Goal: Information Seeking & Learning: Learn about a topic

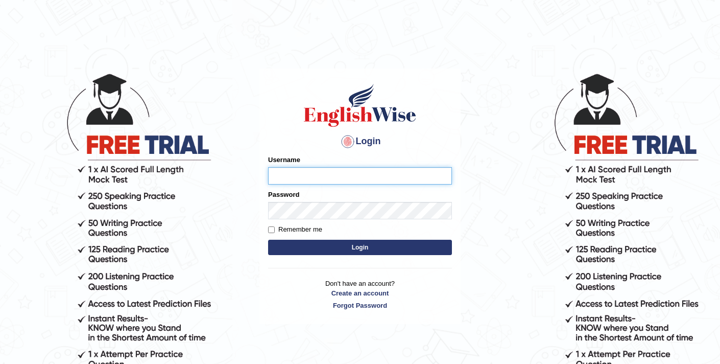
type input "elhamdavoodi"
click at [407, 248] on button "Login" at bounding box center [360, 247] width 184 height 15
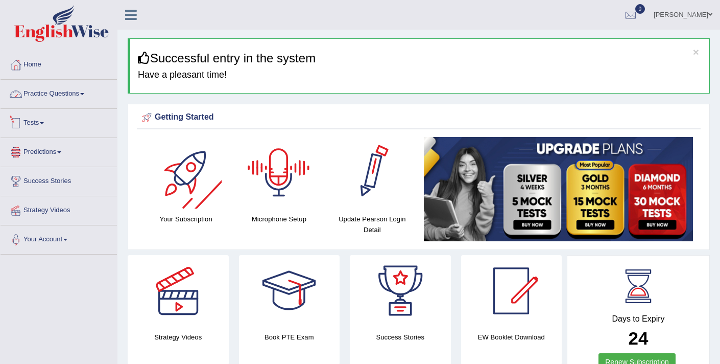
click at [43, 98] on link "Practice Questions" at bounding box center [59, 93] width 116 height 26
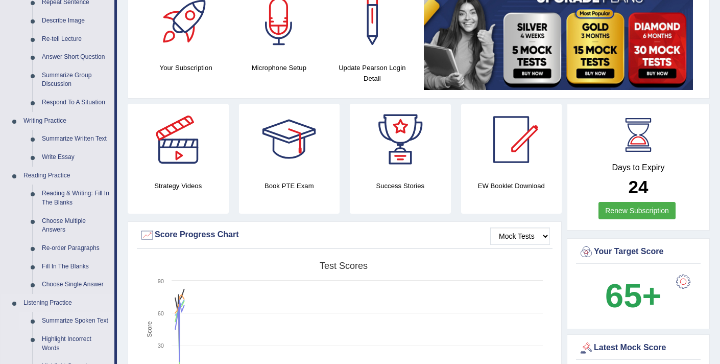
scroll to position [142, 0]
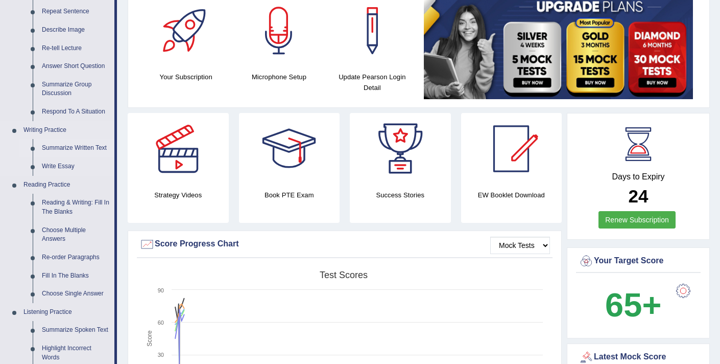
click at [73, 148] on link "Summarize Written Text" at bounding box center [75, 148] width 77 height 18
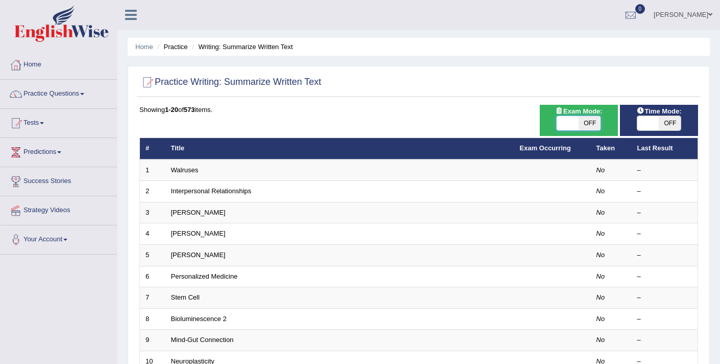
click at [565, 124] on span at bounding box center [568, 123] width 22 height 14
click at [570, 120] on span at bounding box center [568, 123] width 22 height 14
click at [79, 100] on link "Practice Questions" at bounding box center [59, 93] width 116 height 26
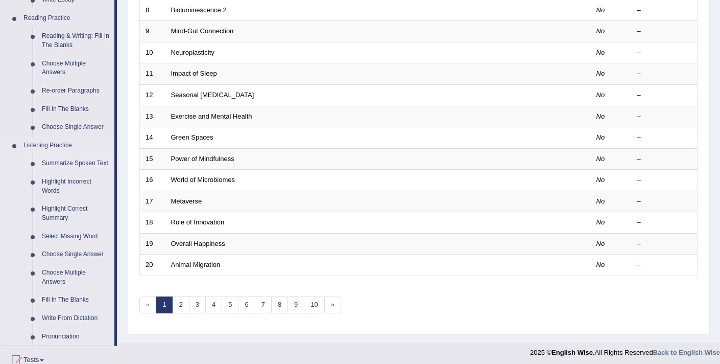
scroll to position [395, 0]
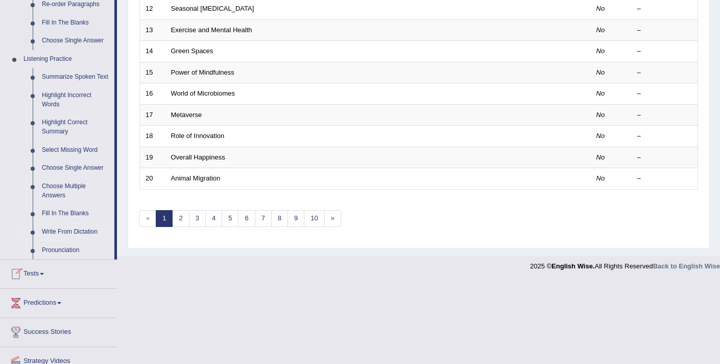
click at [67, 241] on link "Write From Dictation" at bounding box center [75, 232] width 77 height 18
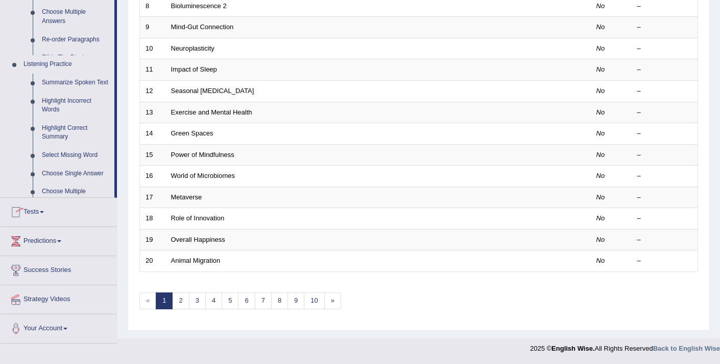
scroll to position [313, 0]
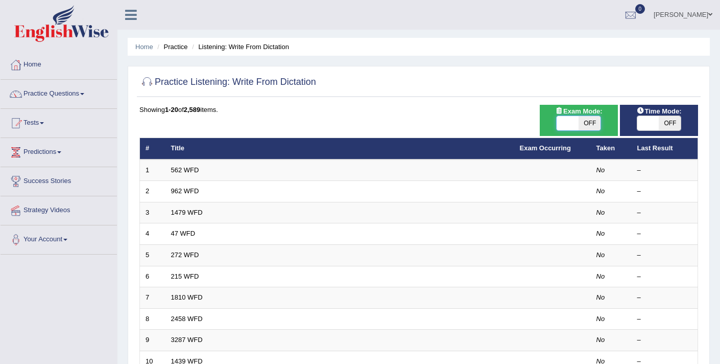
click at [574, 117] on span at bounding box center [568, 123] width 22 height 14
checkbox input "true"
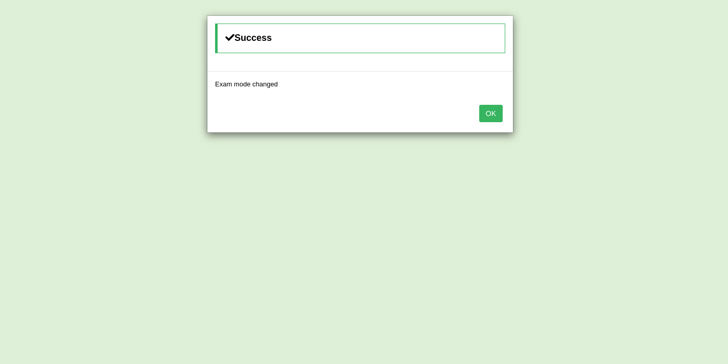
click at [490, 112] on button "OK" at bounding box center [490, 113] width 23 height 17
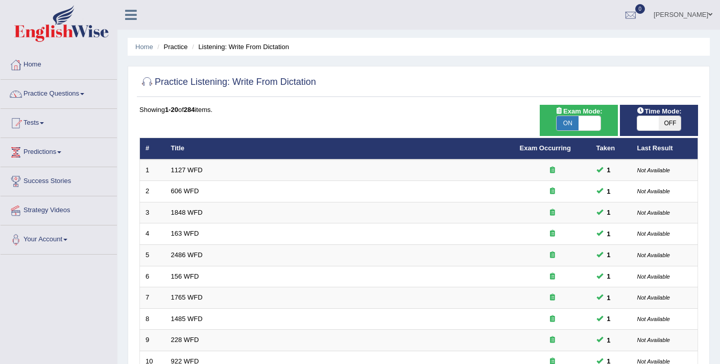
click at [653, 123] on span at bounding box center [648, 123] width 22 height 14
checkbox input "true"
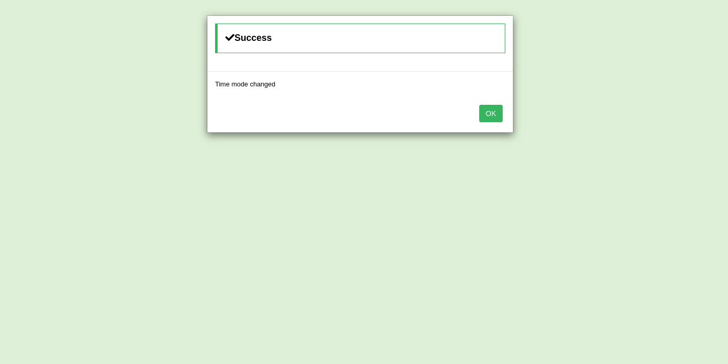
click at [496, 116] on button "OK" at bounding box center [490, 113] width 23 height 17
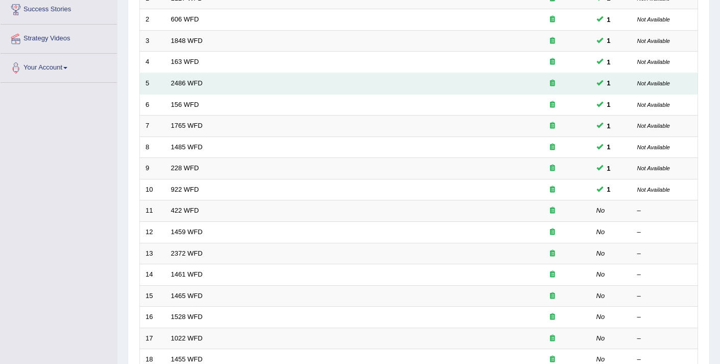
scroll to position [173, 0]
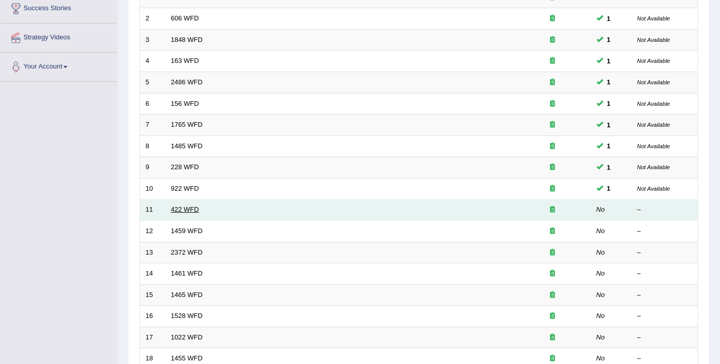
click at [193, 211] on link "422 WFD" at bounding box center [185, 209] width 28 height 8
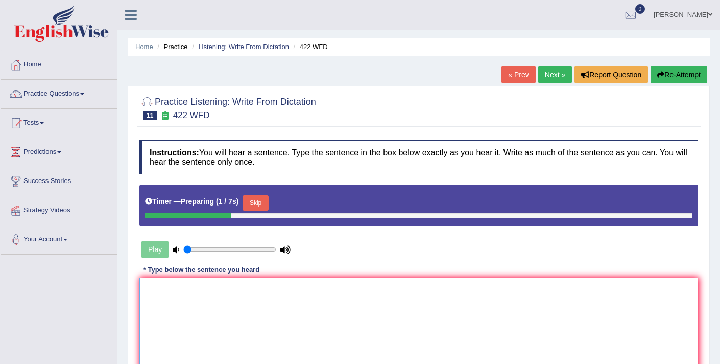
click at [250, 293] on textarea at bounding box center [418, 326] width 559 height 99
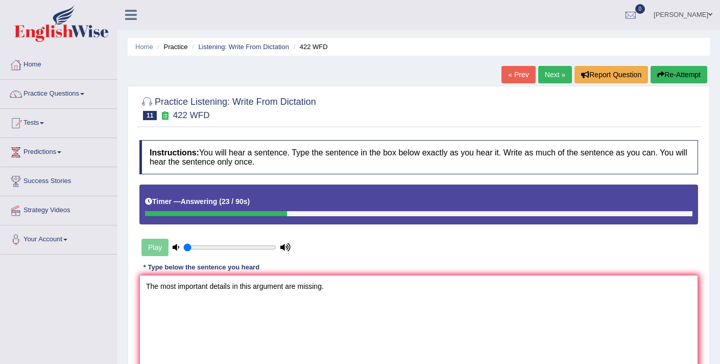
click at [232, 288] on textarea "The most important details in this argument are missing." at bounding box center [418, 324] width 559 height 99
click at [260, 289] on textarea "The most important details detail in this argument are missing." at bounding box center [418, 324] width 559 height 99
click at [319, 288] on textarea "The most important details detail in the this argument are missing." at bounding box center [418, 324] width 559 height 99
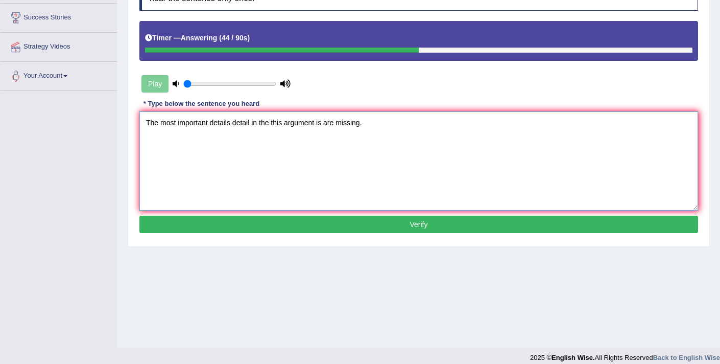
scroll to position [173, 0]
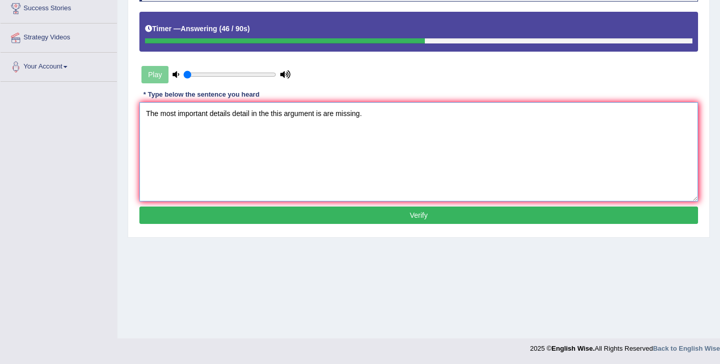
type textarea "The most important details detail in the this argument is are missing."
click at [386, 220] on button "Verify" at bounding box center [418, 214] width 559 height 17
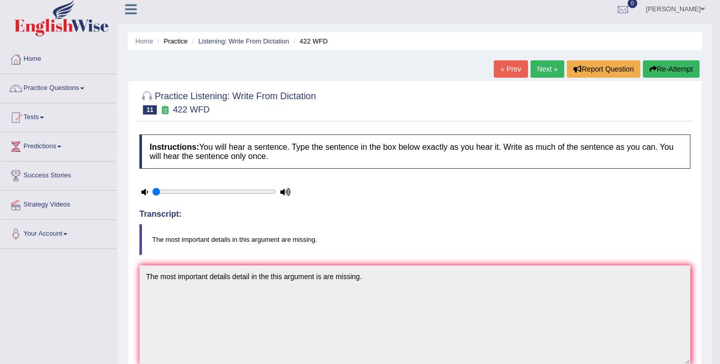
scroll to position [4, 0]
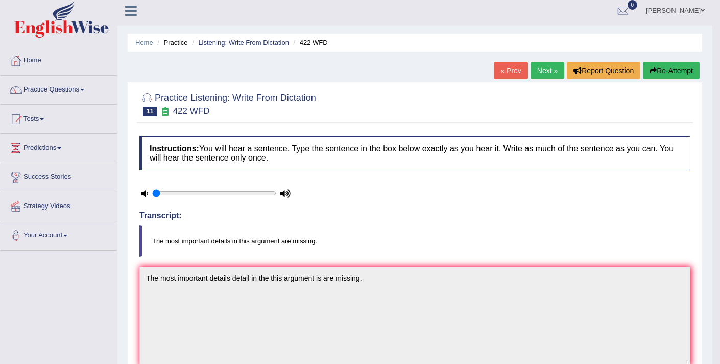
click at [549, 72] on link "Next »" at bounding box center [548, 70] width 34 height 17
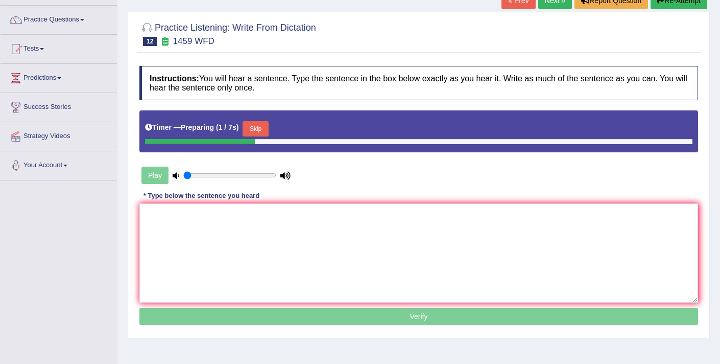
scroll to position [75, 0]
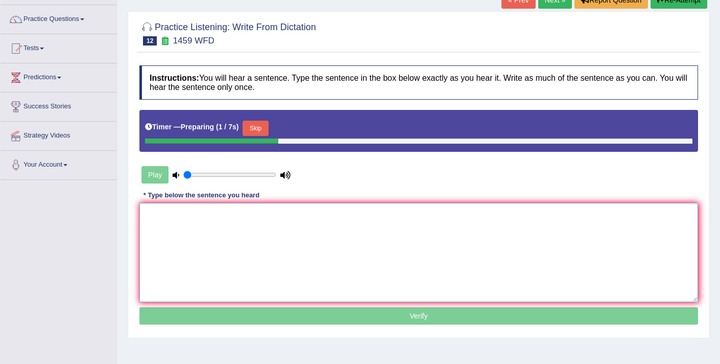
click at [363, 231] on textarea at bounding box center [418, 252] width 559 height 99
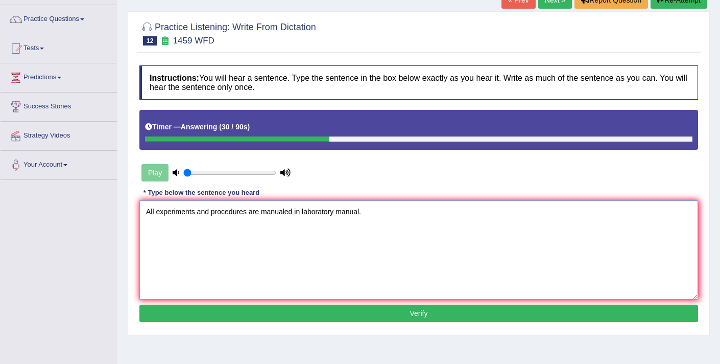
click at [261, 213] on textarea "All experiments and procedures are manualed in laboratory manual." at bounding box center [418, 249] width 559 height 99
click at [362, 214] on textarea "All experiments and procedures are detailed explained manualed in laboratory ma…" at bounding box center [418, 249] width 559 height 99
click at [407, 211] on textarea "All experiments and procedures are detailed explained manualed in the laborator…" at bounding box center [418, 249] width 559 height 99
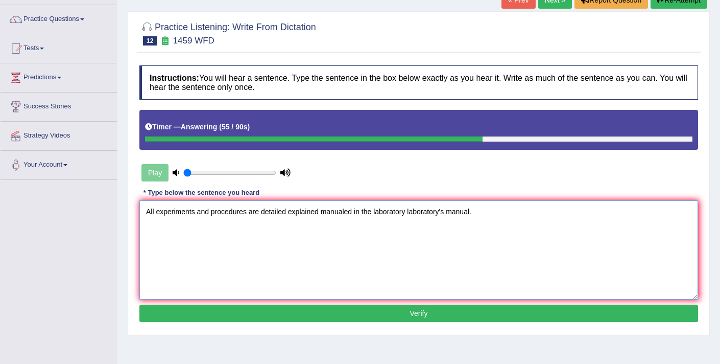
type textarea "All experiments and procedures are detailed explained manualed in the laborator…"
click at [397, 311] on button "Verify" at bounding box center [418, 312] width 559 height 17
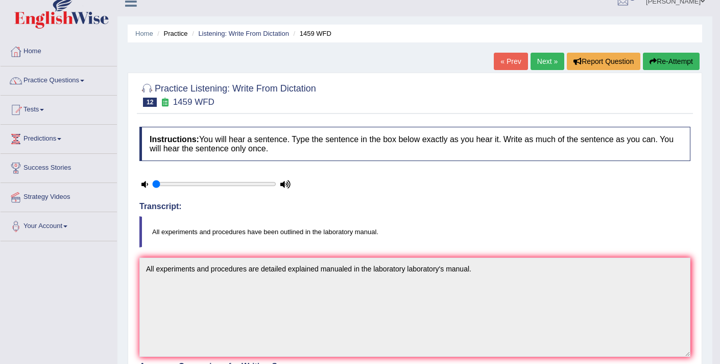
scroll to position [0, 0]
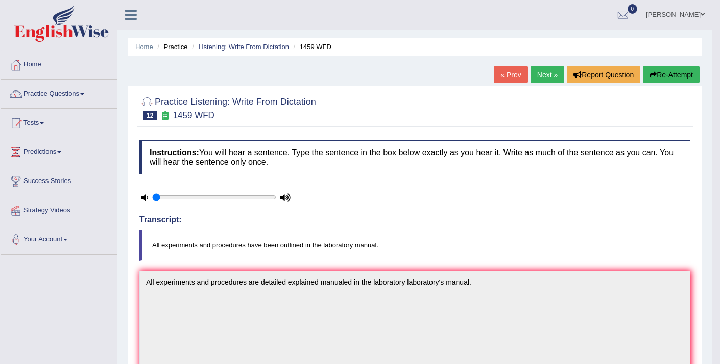
click at [542, 75] on link "Next »" at bounding box center [548, 74] width 34 height 17
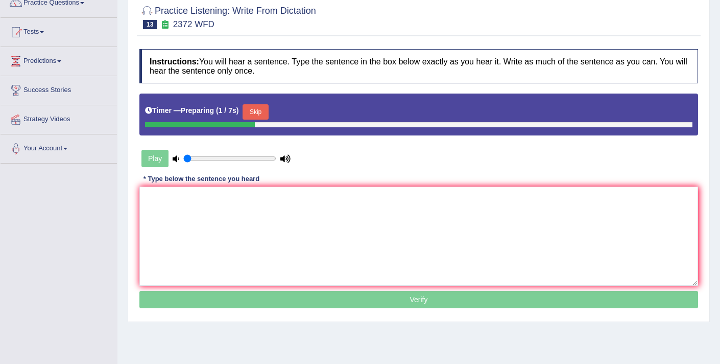
scroll to position [108, 0]
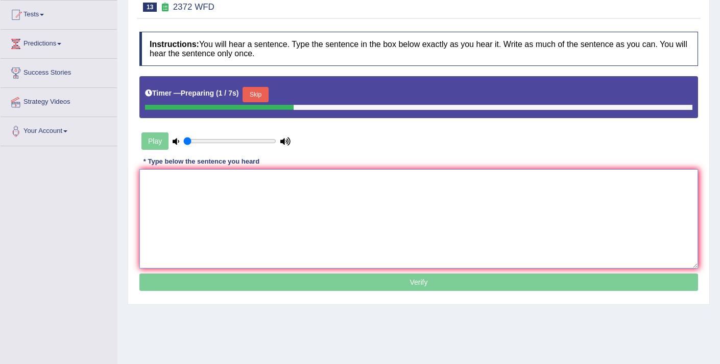
click at [340, 193] on textarea at bounding box center [418, 218] width 559 height 99
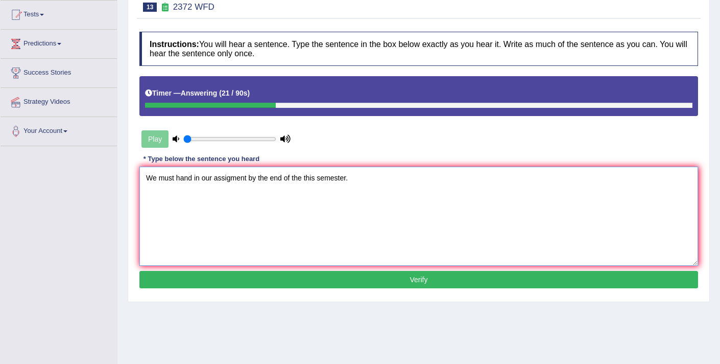
click at [246, 180] on textarea "We must hand in our assigment by the end of the this semester." at bounding box center [418, 215] width 559 height 99
type textarea "We must hand in our assigment assignments by the end of the this semester."
click at [380, 280] on button "Verify" at bounding box center [418, 279] width 559 height 17
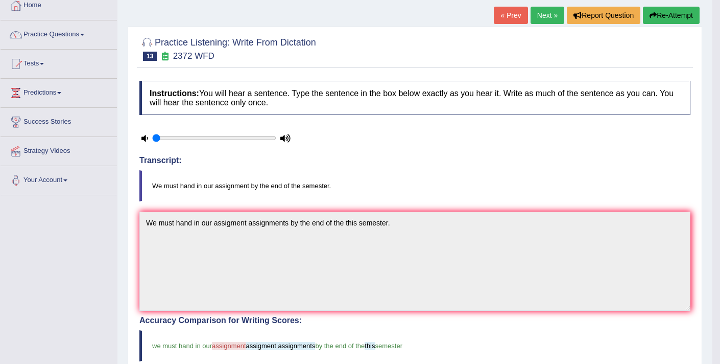
scroll to position [44, 0]
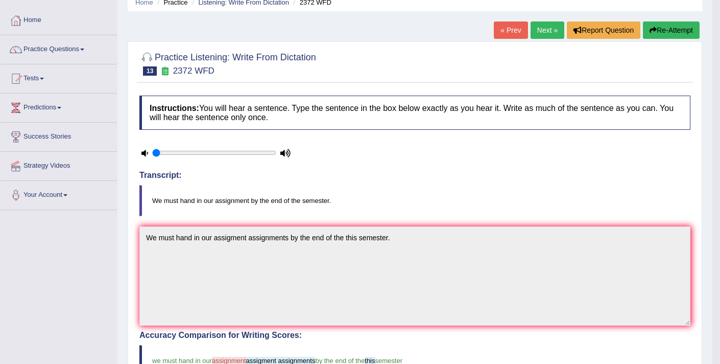
click at [539, 34] on link "Next »" at bounding box center [548, 29] width 34 height 17
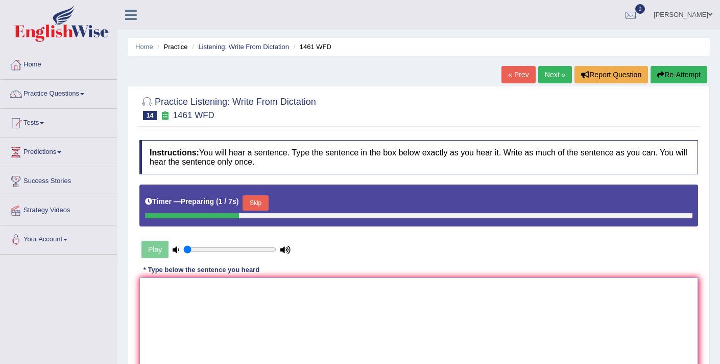
click at [298, 301] on textarea at bounding box center [418, 326] width 559 height 99
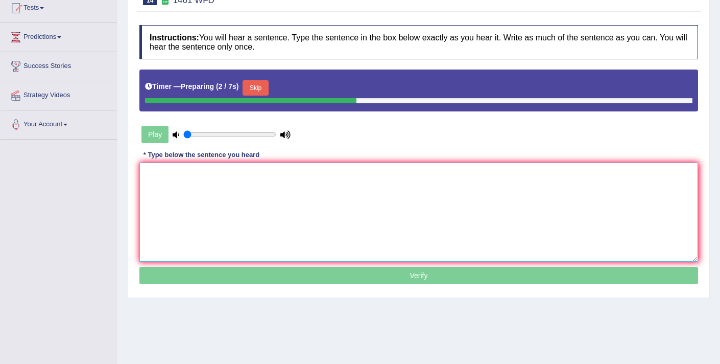
scroll to position [116, 0]
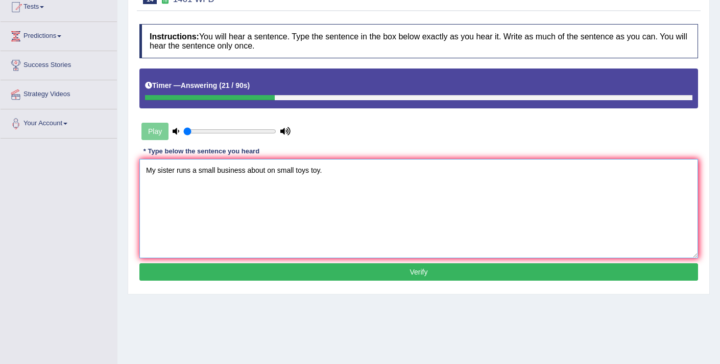
click at [175, 173] on textarea "My sister runs a small business about on small toys toy." at bounding box center [418, 208] width 559 height 99
type textarea "My sister sister run runs a small business about on small toys toy."
click at [296, 270] on button "Verify" at bounding box center [418, 271] width 559 height 17
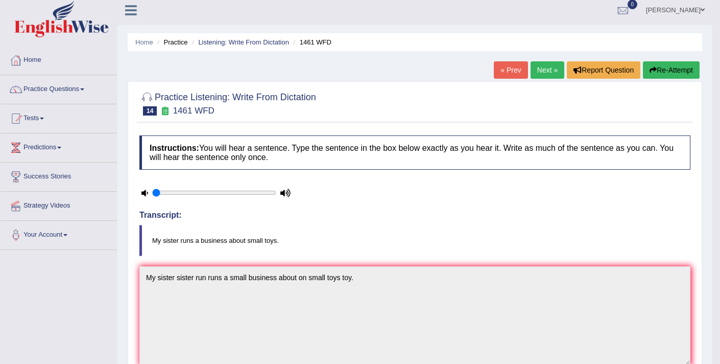
scroll to position [0, 0]
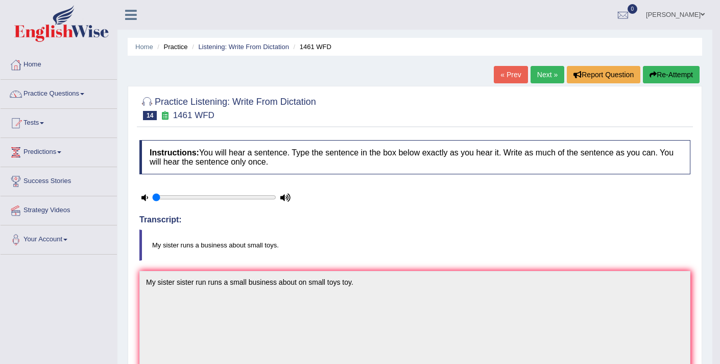
click at [547, 70] on link "Next »" at bounding box center [548, 74] width 34 height 17
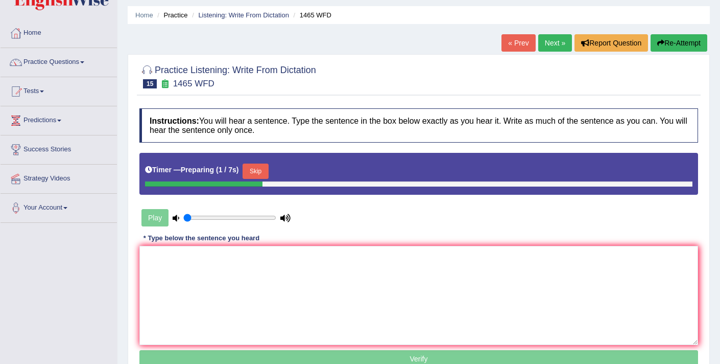
scroll to position [33, 0]
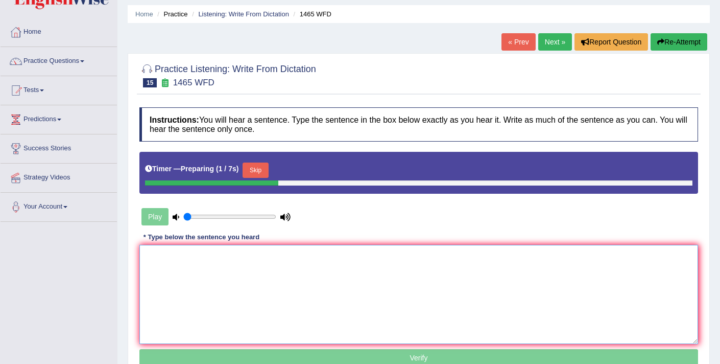
click at [346, 260] on textarea at bounding box center [418, 294] width 559 height 99
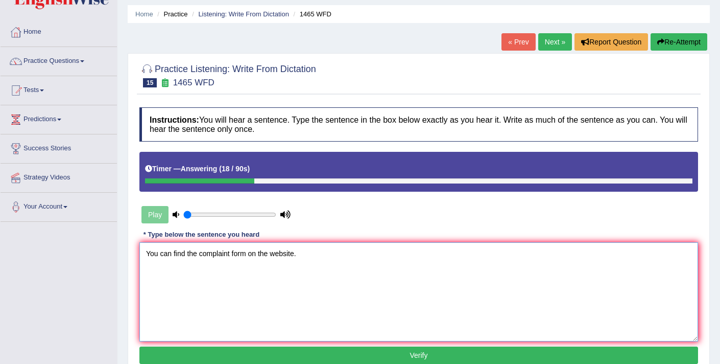
click at [231, 254] on textarea "You can find the complaint form on the website." at bounding box center [418, 291] width 559 height 99
click at [280, 254] on textarea "You can find the complaint complain form on the website." at bounding box center [418, 291] width 559 height 99
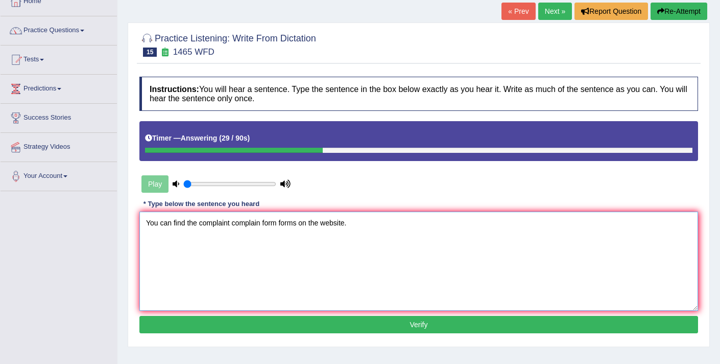
scroll to position [99, 0]
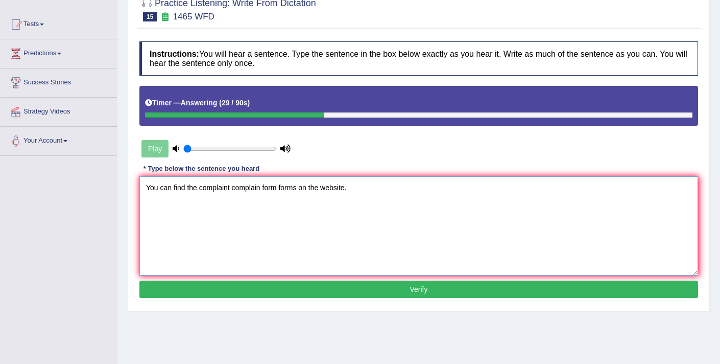
type textarea "You can find the complaint complain form forms on the website."
click at [323, 291] on button "Verify" at bounding box center [418, 288] width 559 height 17
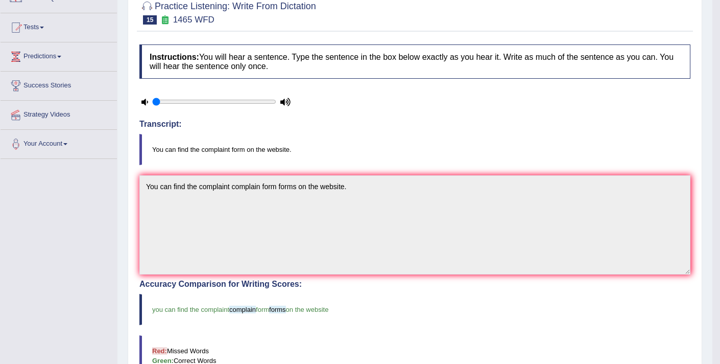
scroll to position [0, 0]
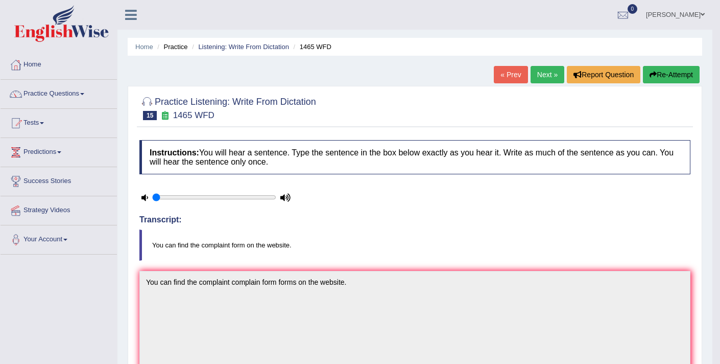
click at [545, 77] on link "Next »" at bounding box center [548, 74] width 34 height 17
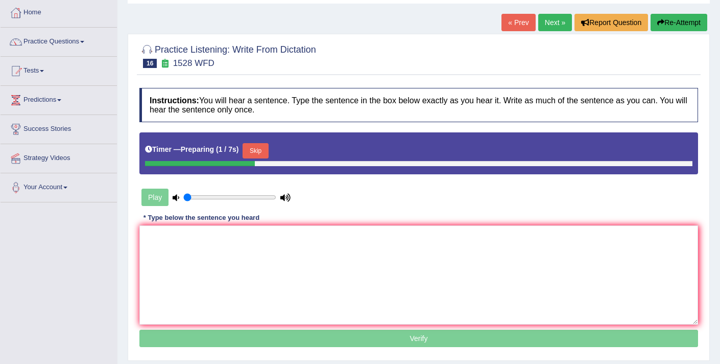
scroll to position [59, 0]
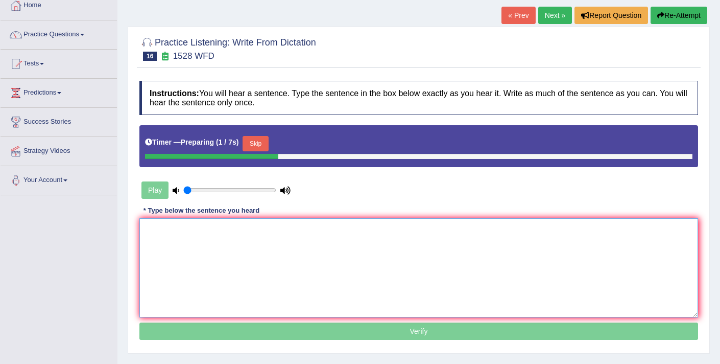
click at [330, 244] on textarea at bounding box center [418, 267] width 559 height 99
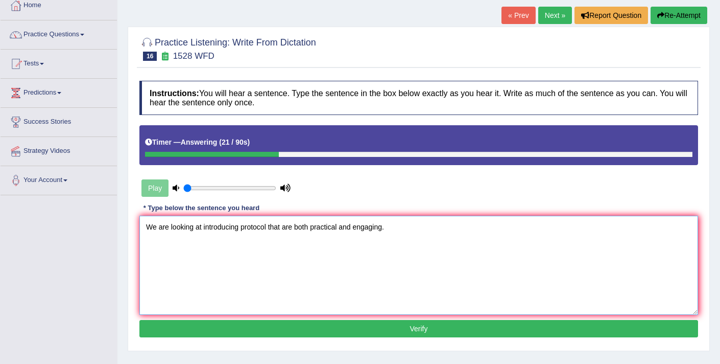
click at [239, 228] on textarea "We are looking at introducing protocol that are both practical and engaging." at bounding box center [418, 265] width 559 height 99
click at [292, 226] on textarea "We are looking at introducing finding protocol that are both practical and enga…" at bounding box center [418, 265] width 559 height 99
type textarea "We are looking at introducing finding protocol protocols that are both practica…"
click at [315, 330] on button "Verify" at bounding box center [418, 328] width 559 height 17
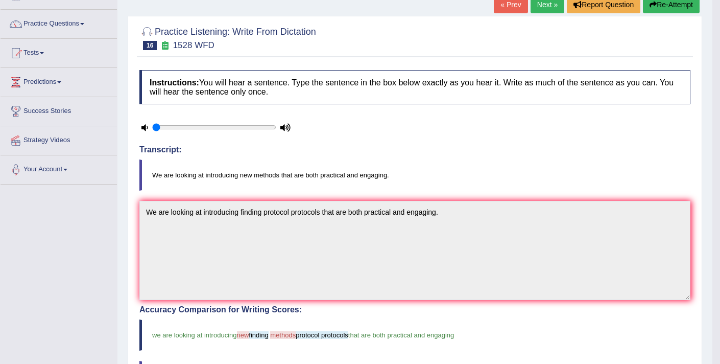
scroll to position [0, 0]
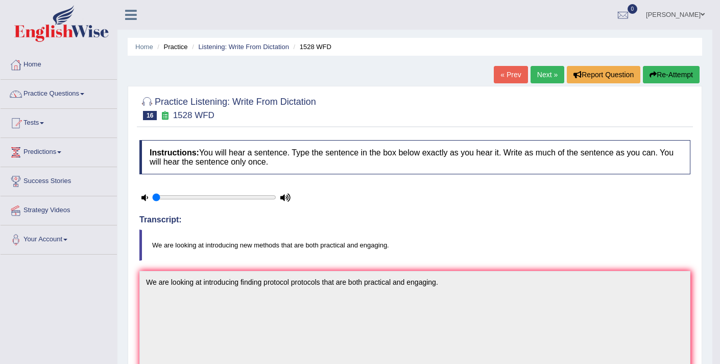
click at [551, 75] on link "Next »" at bounding box center [548, 74] width 34 height 17
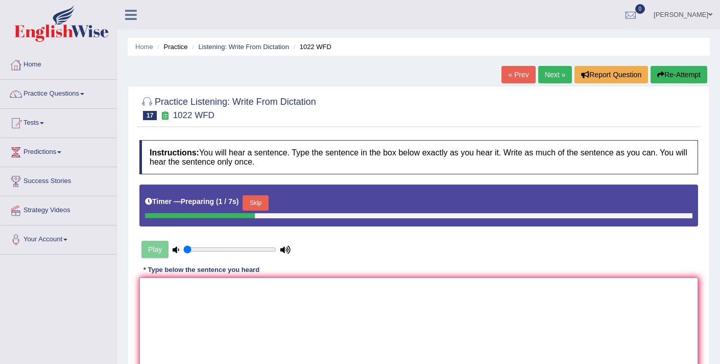
click at [285, 288] on textarea at bounding box center [418, 326] width 559 height 99
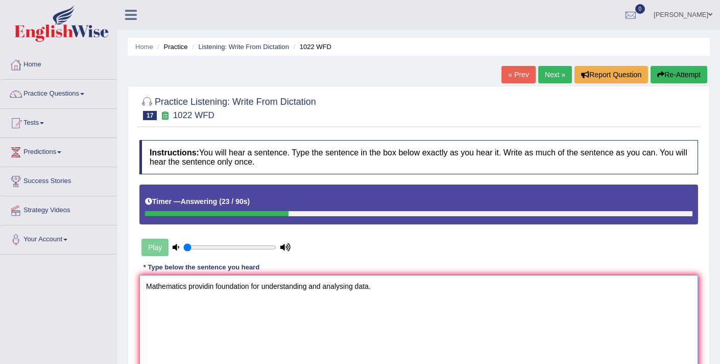
click at [215, 289] on textarea "Mathematics providin foundation for understanding and analysing data." at bounding box center [418, 324] width 559 height 99
click at [321, 284] on textarea "Mathematics providing provides provide the foundation for understanding and ana…" at bounding box center [418, 324] width 559 height 99
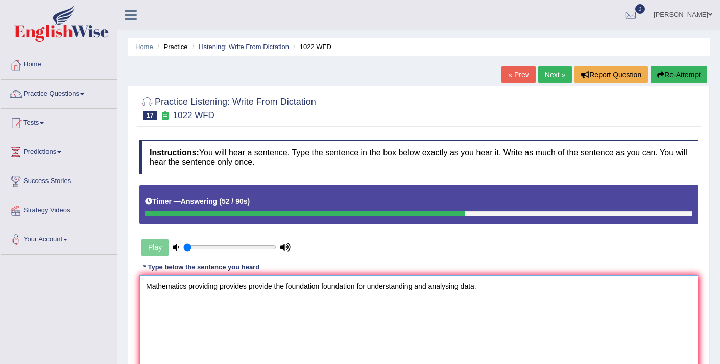
click at [466, 287] on textarea "Mathematics providing provides provide the foundation foundation for understand…" at bounding box center [418, 324] width 559 height 99
click at [465, 288] on textarea "Mathematics providing provides provide the foundation foundation for understand…" at bounding box center [418, 324] width 559 height 99
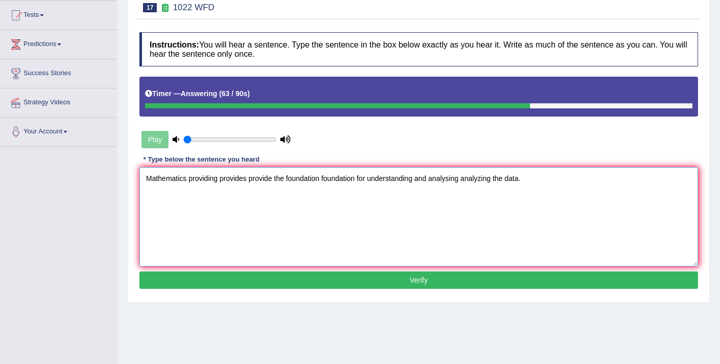
scroll to position [111, 0]
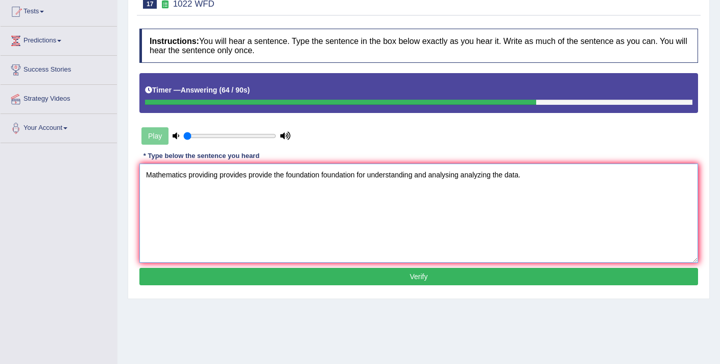
type textarea "Mathematics providing provides provide the foundation foundation for understand…"
click at [432, 279] on button "Verify" at bounding box center [418, 276] width 559 height 17
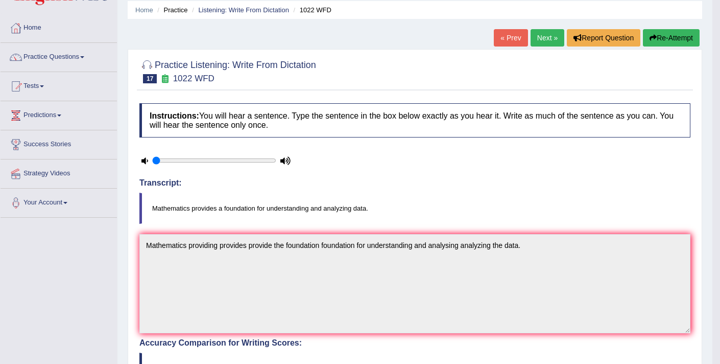
scroll to position [0, 0]
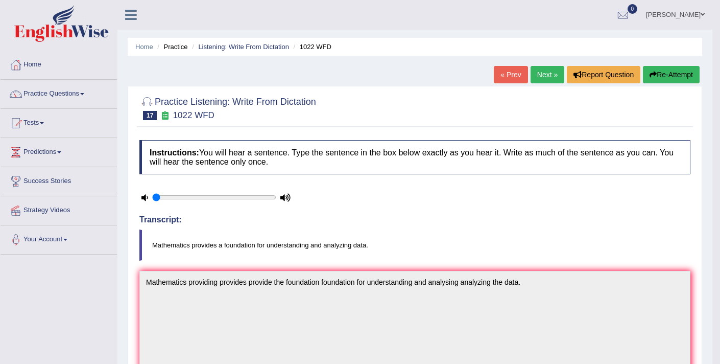
click at [537, 77] on link "Next »" at bounding box center [548, 74] width 34 height 17
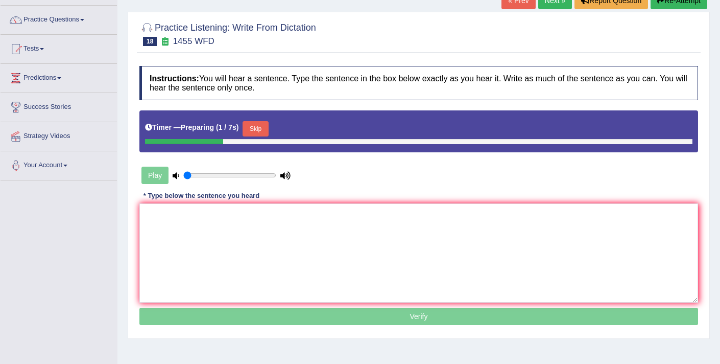
scroll to position [85, 0]
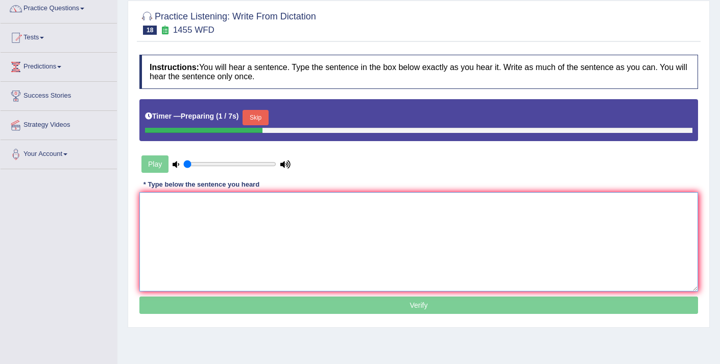
click at [281, 222] on textarea at bounding box center [418, 241] width 559 height 99
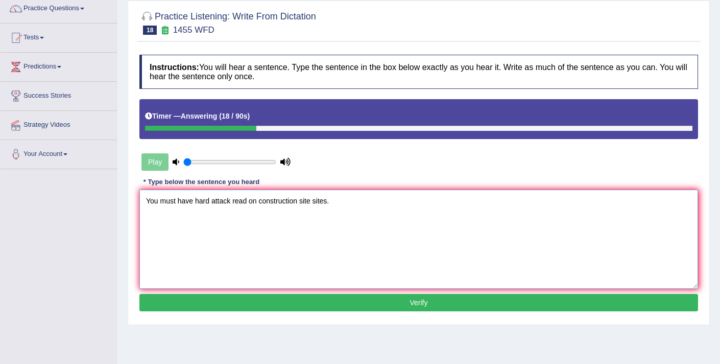
click at [196, 202] on textarea "You must have hard attack read on construction site sites." at bounding box center [418, 238] width 559 height 99
click at [266, 201] on textarea "You must have a the hard attack read on construction site sites." at bounding box center [418, 238] width 559 height 99
click at [293, 204] on textarea "You must have a the hard attack read look on construction site sites." at bounding box center [418, 238] width 559 height 99
type textarea "You must have a the hard attack read look on the a construction site sites."
click at [377, 303] on button "Verify" at bounding box center [418, 302] width 559 height 17
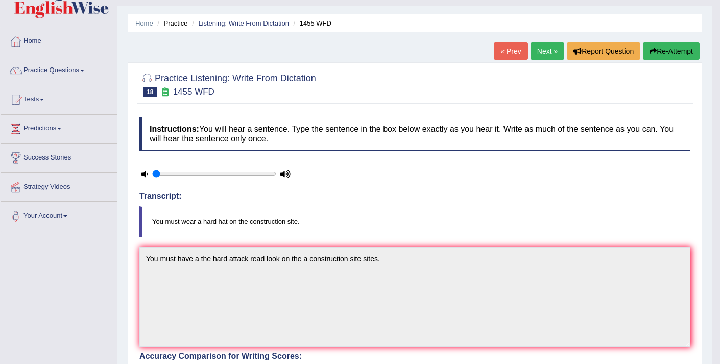
scroll to position [20, 0]
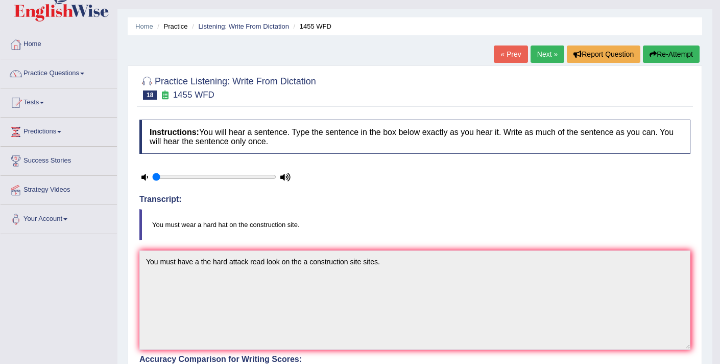
click at [541, 59] on link "Next »" at bounding box center [548, 53] width 34 height 17
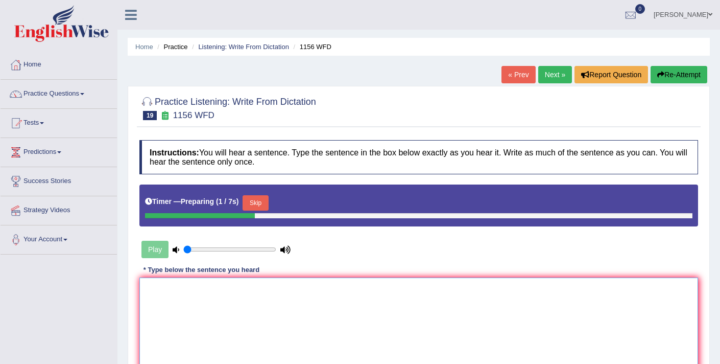
click at [249, 297] on textarea at bounding box center [418, 326] width 559 height 99
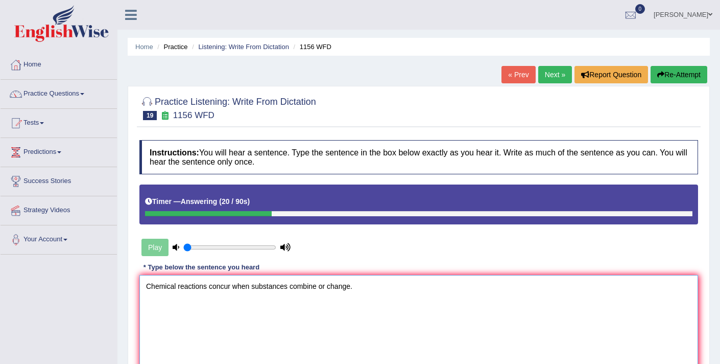
click at [207, 289] on textarea "Chemical reactions concur when substances combine or change." at bounding box center [418, 324] width 559 height 99
click at [259, 288] on textarea "Chemical reactions reaction concur when substances combine or change." at bounding box center [418, 324] width 559 height 99
click at [308, 285] on textarea "Chemical reactions reaction concur concurs when substances combine or change." at bounding box center [418, 324] width 559 height 99
click at [318, 288] on textarea "Chemical reactions reaction concur concurs when the substance substances combin…" at bounding box center [418, 324] width 559 height 99
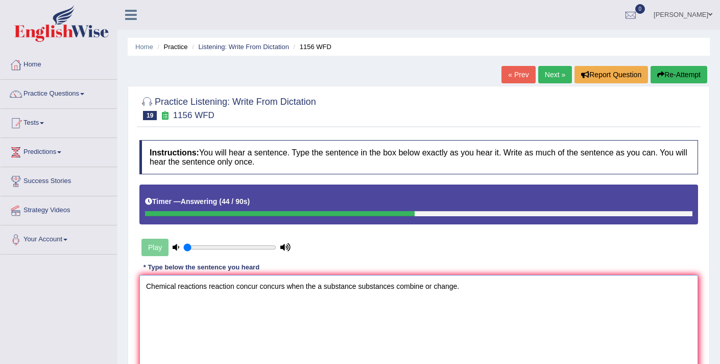
click at [428, 285] on textarea "Chemical reactions reaction concur concurs when the a substance substances comb…" at bounding box center [418, 324] width 559 height 99
click at [498, 288] on textarea "Chemical reactions reaction concur concurs when the a substance substances comb…" at bounding box center [418, 324] width 559 height 99
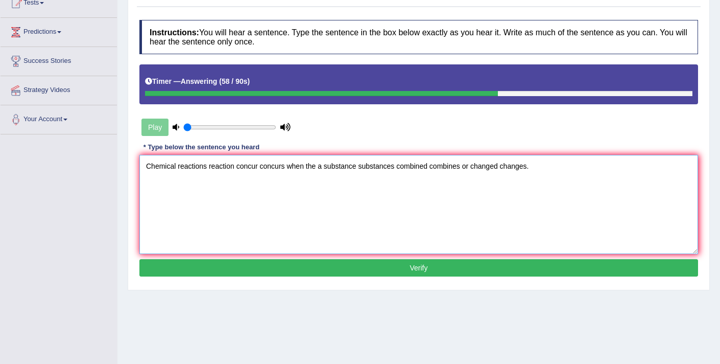
scroll to position [123, 0]
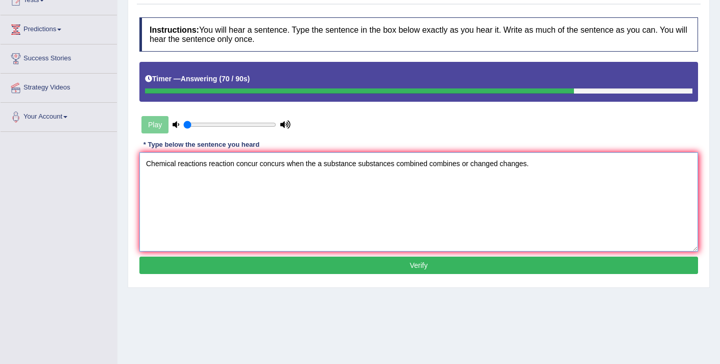
type textarea "Chemical reactions reaction concur concurs when the a substance substances comb…"
click at [286, 270] on button "Verify" at bounding box center [418, 264] width 559 height 17
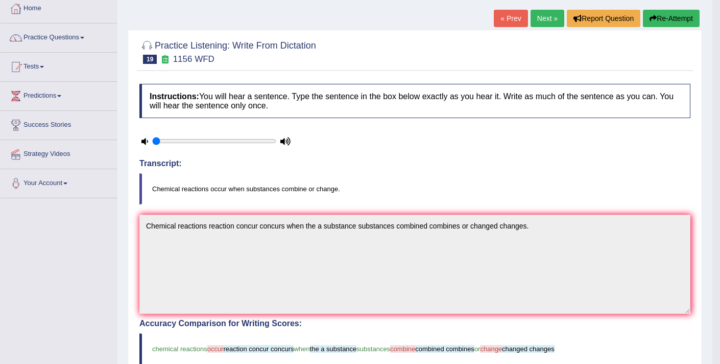
scroll to position [0, 0]
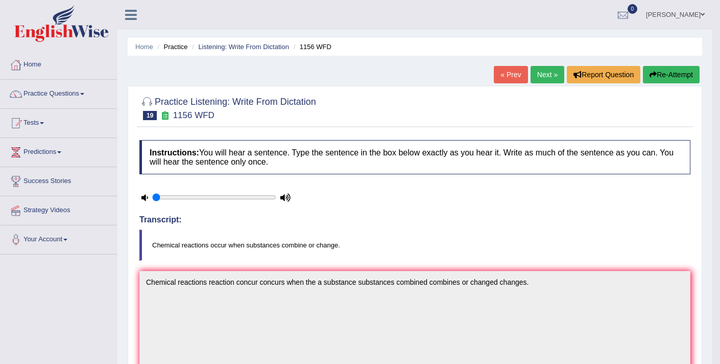
click at [542, 73] on link "Next »" at bounding box center [548, 74] width 34 height 17
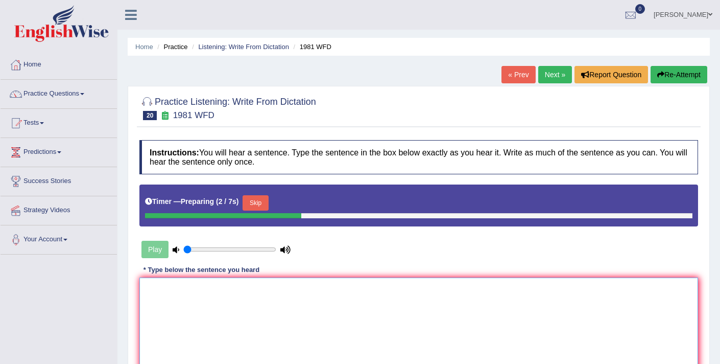
click at [259, 294] on textarea at bounding box center [418, 326] width 559 height 99
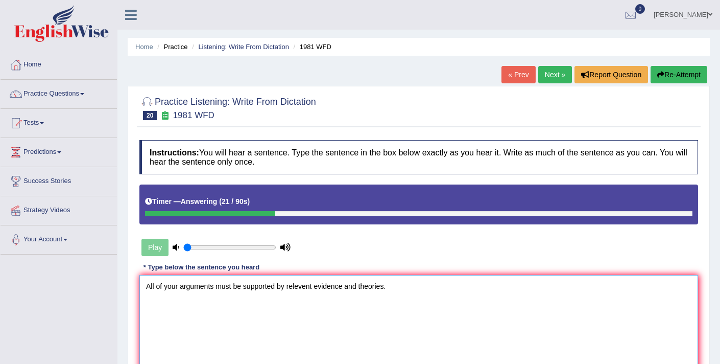
click at [214, 287] on textarea "All of your arguments must be supported by relevent evidence and theories." at bounding box center [418, 324] width 559 height 99
click at [320, 288] on textarea "All of your arguments argument must be supported by relevent evidence and theor…" at bounding box center [418, 324] width 559 height 99
click at [360, 286] on textarea "All of your arguments argument must be supported by the relevent evidence and t…" at bounding box center [418, 324] width 559 height 99
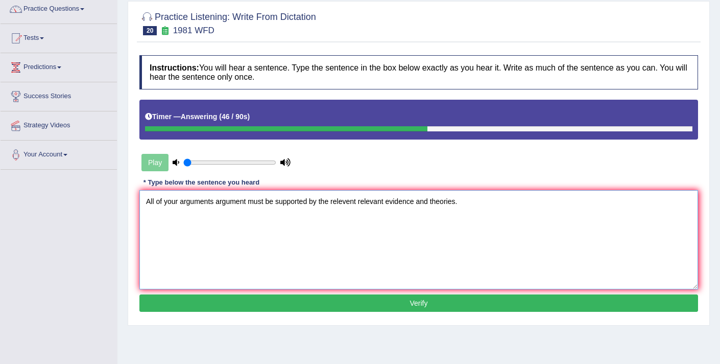
scroll to position [85, 0]
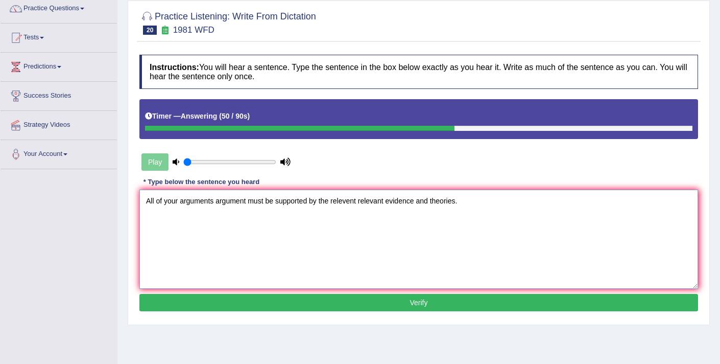
click at [332, 202] on textarea "All of your arguments argument must be supported by the relevent relevant evide…" at bounding box center [418, 238] width 559 height 99
type textarea "All of your arguments argument must be supported by the all relevent relevant e…"
click at [341, 302] on button "Verify" at bounding box center [418, 302] width 559 height 17
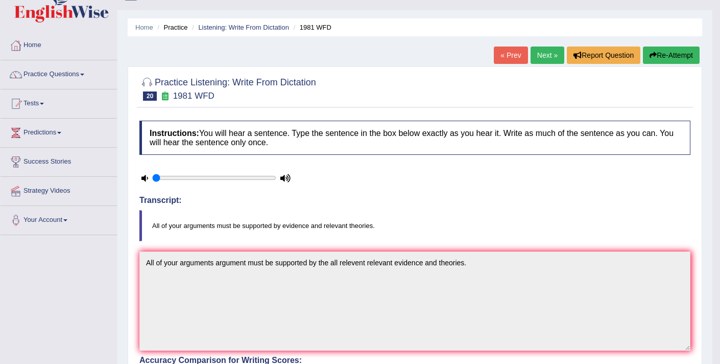
scroll to position [0, 0]
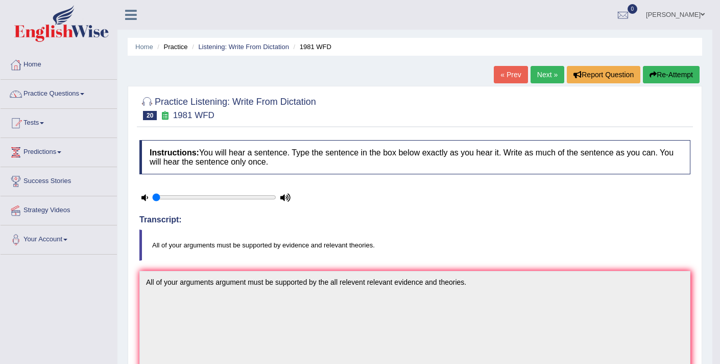
click at [654, 77] on button "Re-Attempt" at bounding box center [671, 74] width 57 height 17
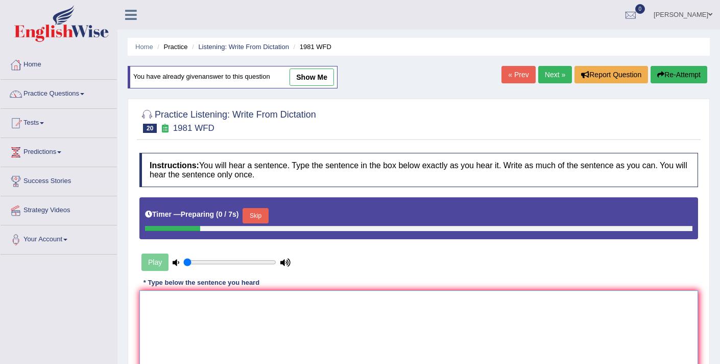
click at [288, 306] on textarea at bounding box center [418, 339] width 559 height 99
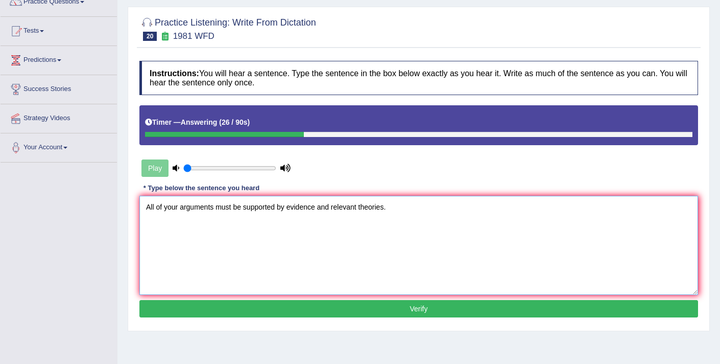
scroll to position [94, 0]
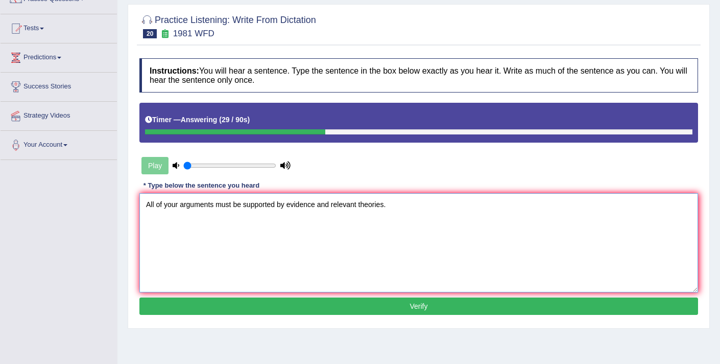
type textarea "All of your arguments must be supported by evidence and relevant theories."
click at [284, 310] on button "Verify" at bounding box center [418, 305] width 559 height 17
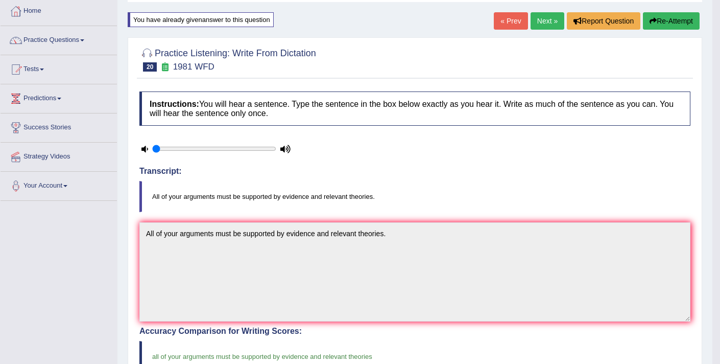
scroll to position [0, 0]
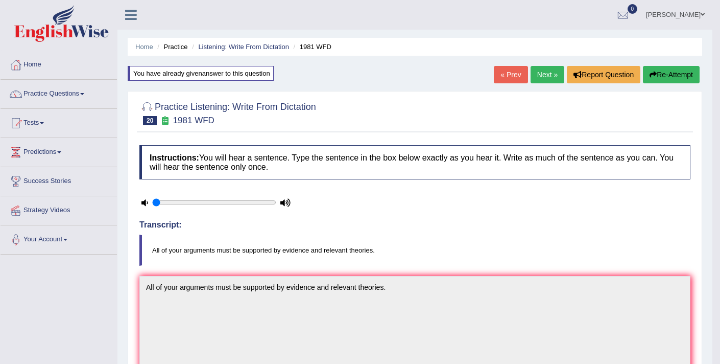
click at [544, 75] on link "Next »" at bounding box center [548, 74] width 34 height 17
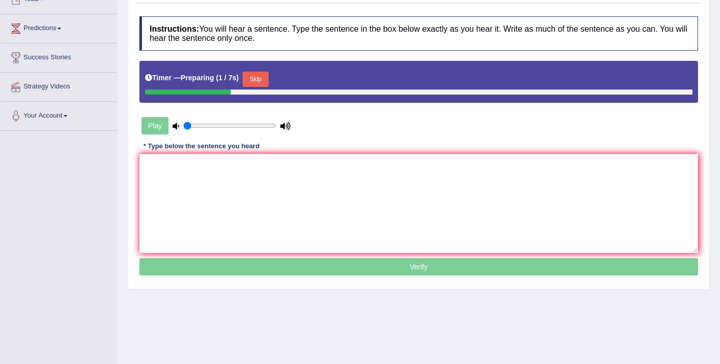
scroll to position [129, 0]
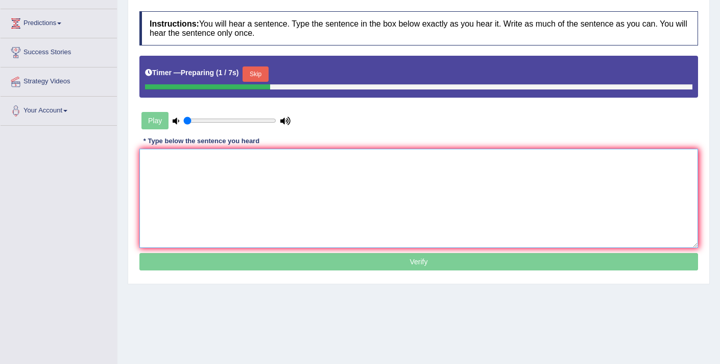
click at [345, 166] on textarea at bounding box center [418, 198] width 559 height 99
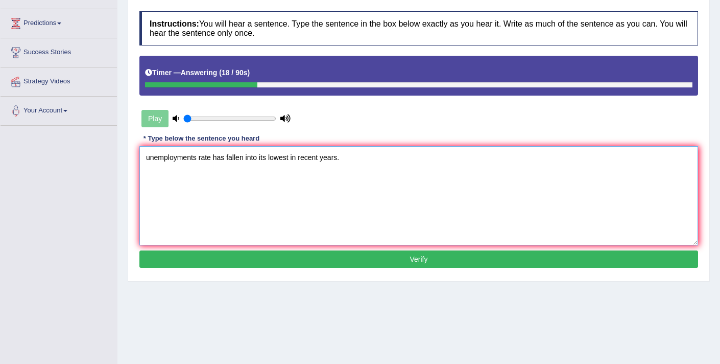
click at [150, 162] on textarea "unemployments rate has fallen into its lowest in recent years." at bounding box center [418, 195] width 559 height 99
click at [199, 158] on textarea "Unemployments rate has fallen into its lowest in recent years." at bounding box center [418, 195] width 559 height 99
click at [264, 157] on textarea "Unemployments Unemployment rate has fallen into its lowest in recent years." at bounding box center [418, 195] width 559 height 99
click at [346, 158] on textarea "Unemployments Unemployment rate rates have has fallen into its lowest in recent…" at bounding box center [418, 195] width 559 height 99
click at [355, 157] on textarea "Unemployments Unemployment rate rates have has fallen into its lowest in recent…" at bounding box center [418, 195] width 559 height 99
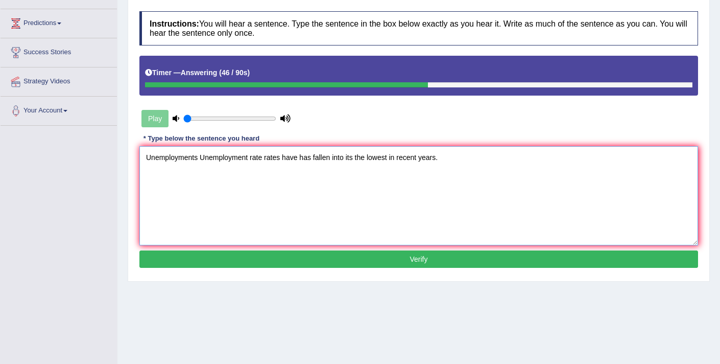
click at [398, 160] on textarea "Unemployments Unemployment rate rates have has fallen into its the lowest in re…" at bounding box center [418, 195] width 559 height 99
type textarea "Unemployments Unemployment rate rates have has fallen into its the lowest in fi…"
click at [405, 257] on button "Verify" at bounding box center [418, 258] width 559 height 17
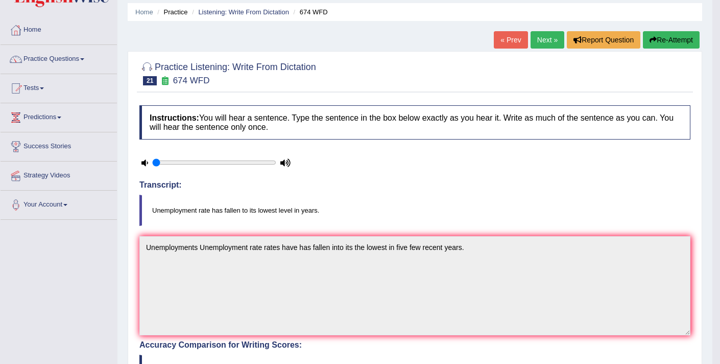
scroll to position [0, 0]
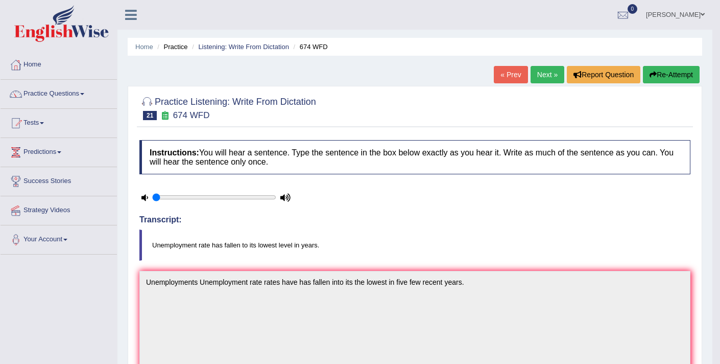
click at [541, 77] on link "Next »" at bounding box center [548, 74] width 34 height 17
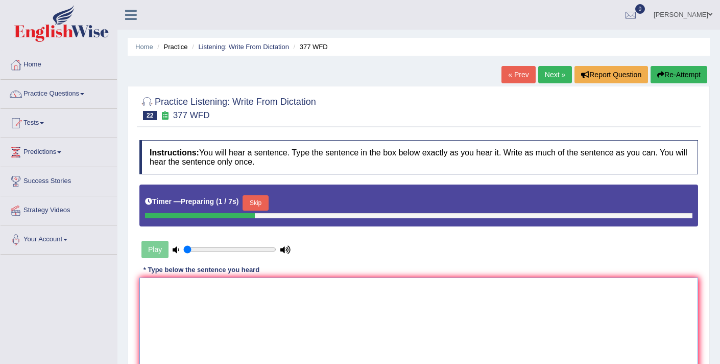
click at [323, 309] on textarea at bounding box center [418, 326] width 559 height 99
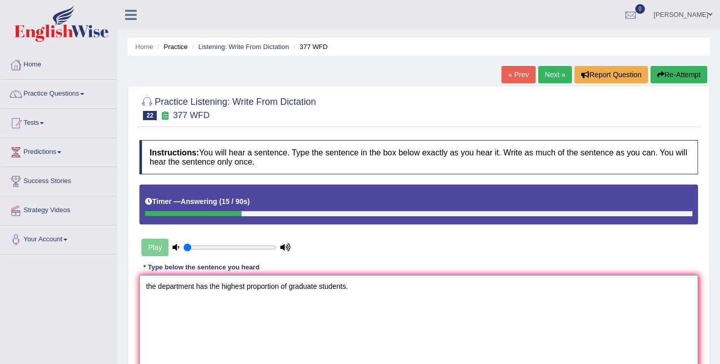
click at [148, 287] on textarea "the department has the highest proportion of graduate students." at bounding box center [418, 324] width 559 height 99
click at [222, 288] on textarea "The department has the highest proportion of graduate students." at bounding box center [418, 324] width 559 height 99
click at [292, 287] on textarea "The department has the its highest proportion of graduate students." at bounding box center [418, 324] width 559 height 99
click at [341, 288] on textarea "The department has the its highest proportion proportions of graduate students." at bounding box center [418, 324] width 559 height 99
click at [411, 287] on textarea "The department has the its highest proportion proportions of the graduate stude…" at bounding box center [418, 324] width 559 height 99
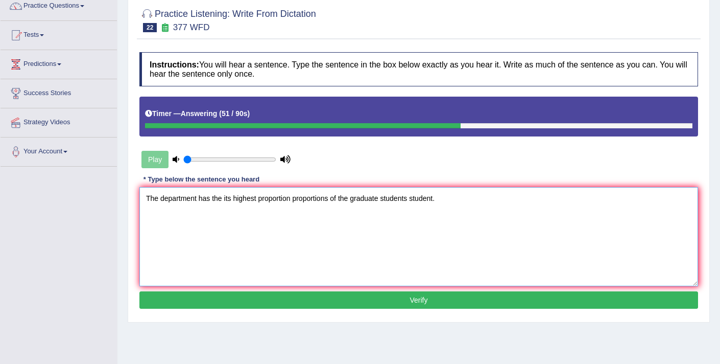
scroll to position [89, 0]
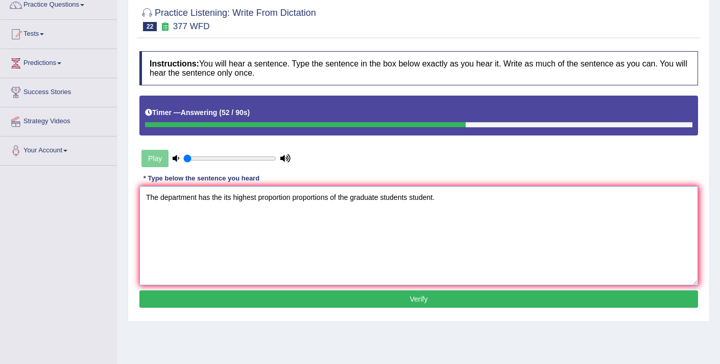
type textarea "The department has the its highest proportion proportions of the graduate stude…"
click at [409, 299] on button "Verify" at bounding box center [418, 298] width 559 height 17
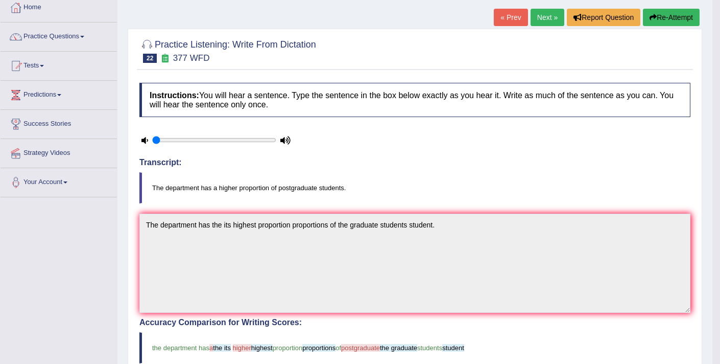
scroll to position [39, 0]
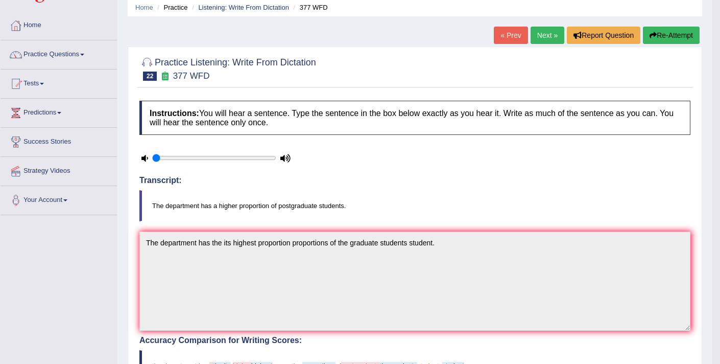
click at [652, 36] on icon "button" at bounding box center [653, 35] width 7 height 7
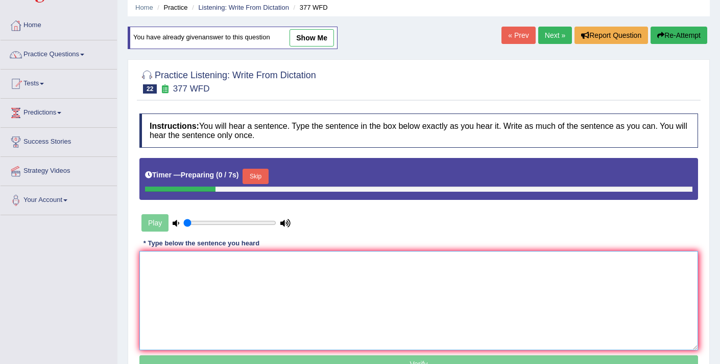
click at [232, 305] on textarea at bounding box center [418, 300] width 559 height 99
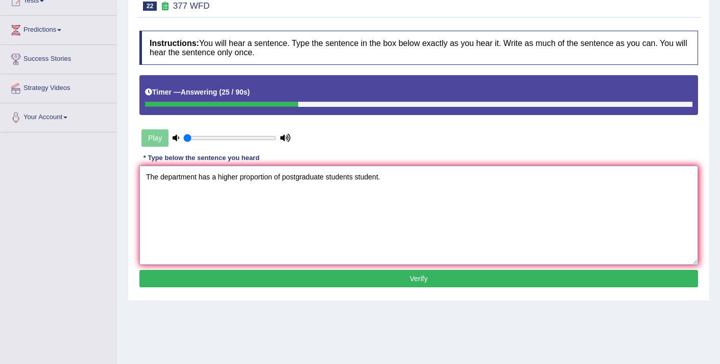
scroll to position [123, 0]
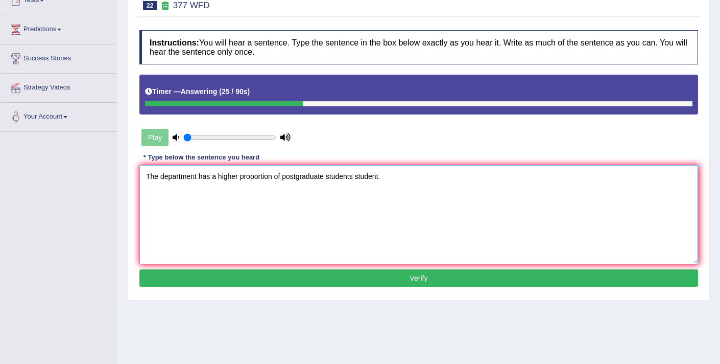
type textarea "The department has a higher proportion of postgraduate students student."
click at [320, 282] on button "Verify" at bounding box center [418, 277] width 559 height 17
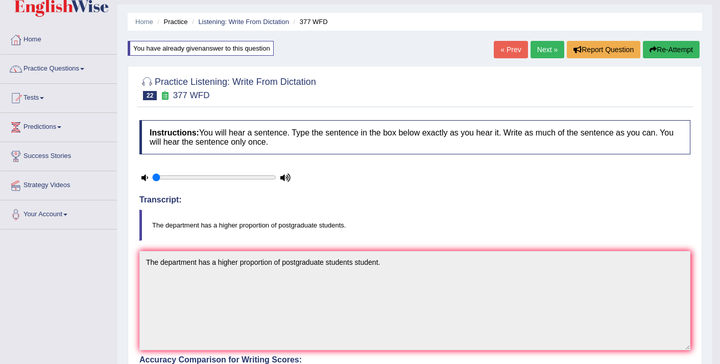
scroll to position [0, 0]
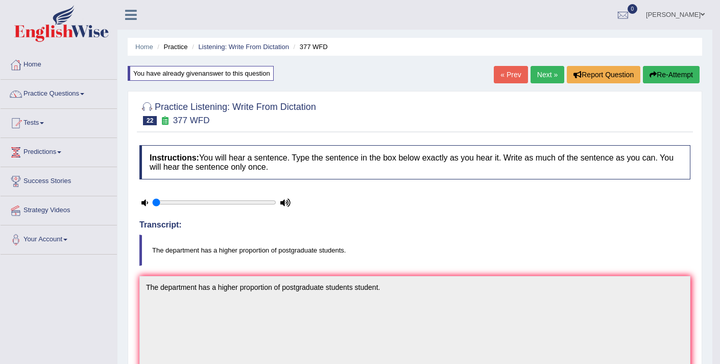
click at [546, 74] on link "Next »" at bounding box center [548, 74] width 34 height 17
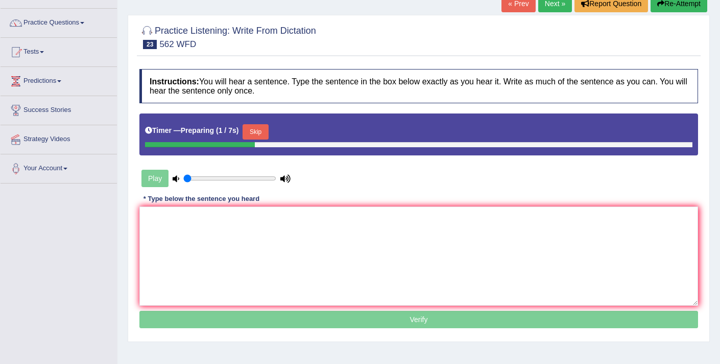
scroll to position [74, 0]
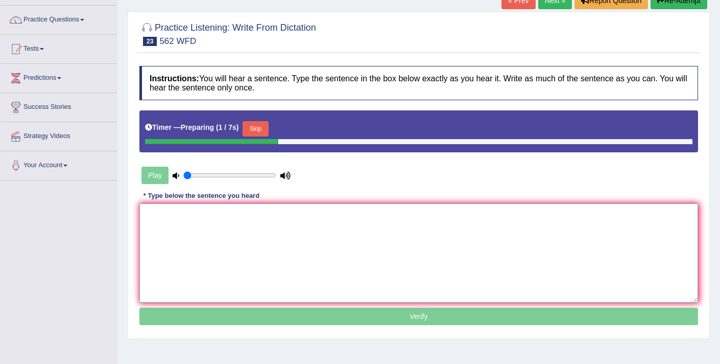
click at [314, 220] on textarea at bounding box center [418, 252] width 559 height 99
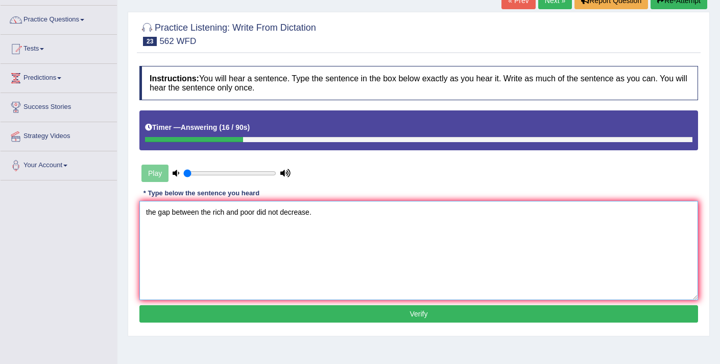
click at [149, 215] on textarea "the gap between the rich and poor did not decrease." at bounding box center [418, 250] width 559 height 99
click at [216, 213] on textarea "The gap between the rich and poor did not decrease." at bounding box center [418, 250] width 559 height 99
click at [260, 213] on textarea "The gap between the poor rich and poor did not decrease." at bounding box center [418, 250] width 559 height 99
click at [260, 212] on textarea "The gap between the poor rich and rich poor did not decrease." at bounding box center [418, 250] width 559 height 99
click at [303, 211] on textarea "The gap between the poor rich and the rich poor did not decrease." at bounding box center [418, 250] width 559 height 99
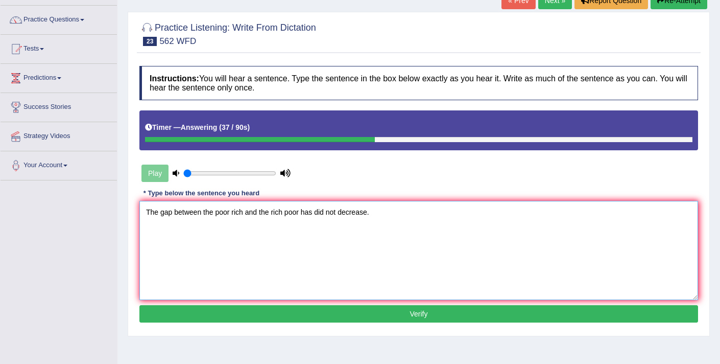
click at [370, 213] on textarea "The gap between the poor rich and the rich poor has did not decrease." at bounding box center [418, 250] width 559 height 99
type textarea "The gap between the poor rich and the rich poor has did not decrease decreased …"
click at [387, 311] on button "Verify" at bounding box center [418, 313] width 559 height 17
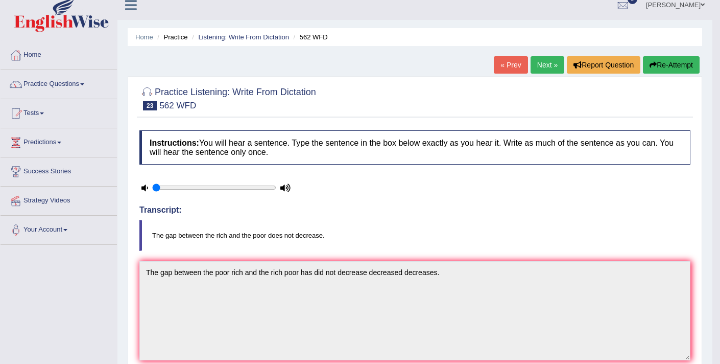
scroll to position [0, 0]
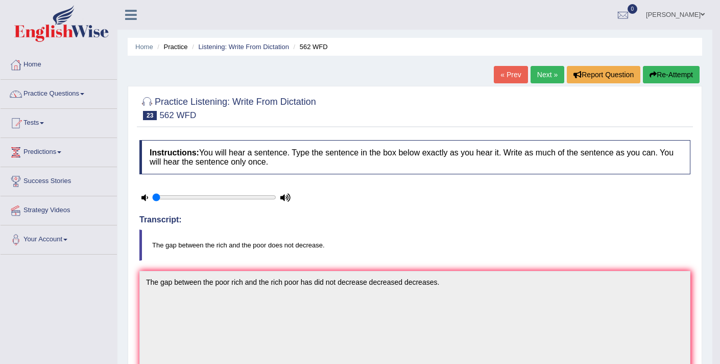
click at [535, 76] on link "Next »" at bounding box center [548, 74] width 34 height 17
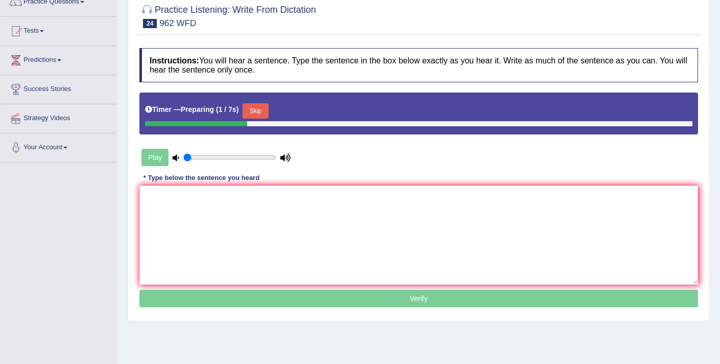
scroll to position [93, 0]
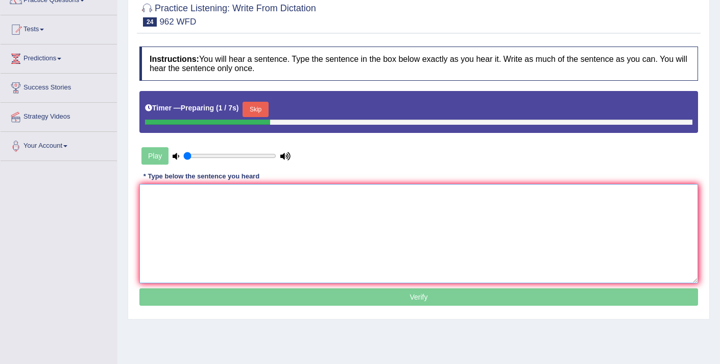
click at [315, 213] on textarea at bounding box center [418, 233] width 559 height 99
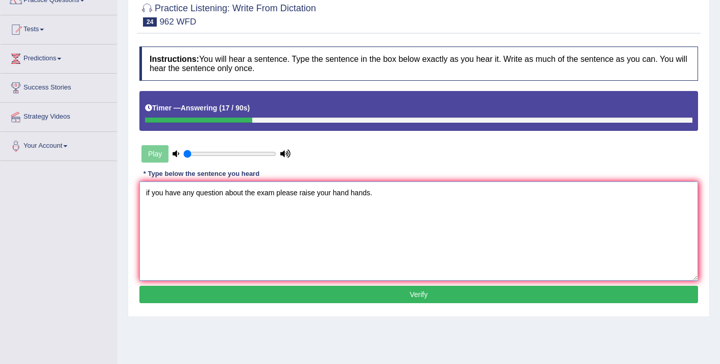
click at [149, 193] on textarea "if you have any question about the exam please raise your hand hands." at bounding box center [418, 230] width 559 height 99
click at [223, 195] on textarea "If you have any question about the exam please raise your hand hands." at bounding box center [418, 230] width 559 height 99
click at [308, 193] on textarea "If you have any question questions about the exam please raise your hand hands." at bounding box center [418, 230] width 559 height 99
type textarea "If you have any question questions about the exam exams please raise your hand …"
click at [400, 297] on button "Verify" at bounding box center [418, 293] width 559 height 17
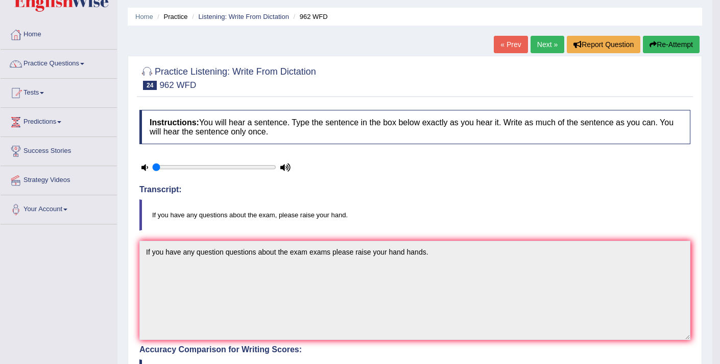
scroll to position [20, 0]
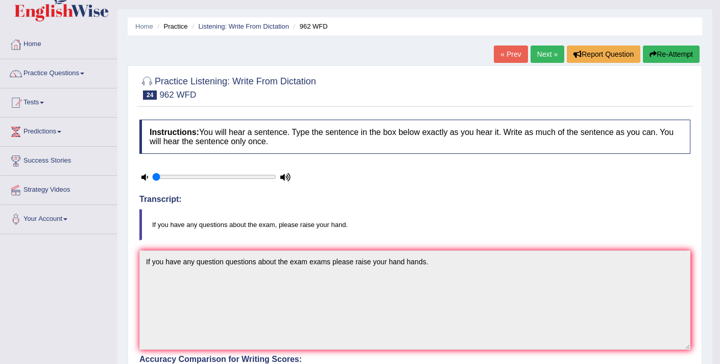
click at [544, 58] on link "Next »" at bounding box center [548, 53] width 34 height 17
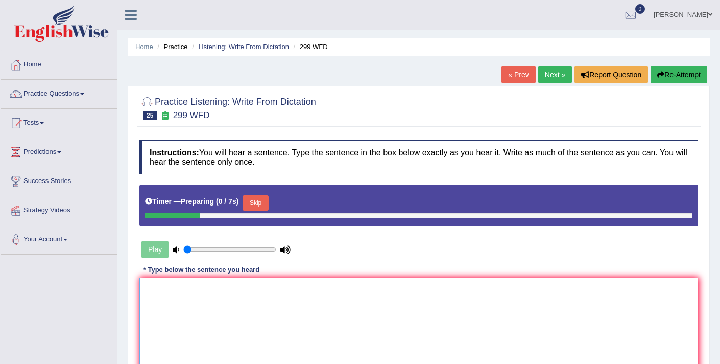
click at [301, 293] on textarea at bounding box center [418, 326] width 559 height 99
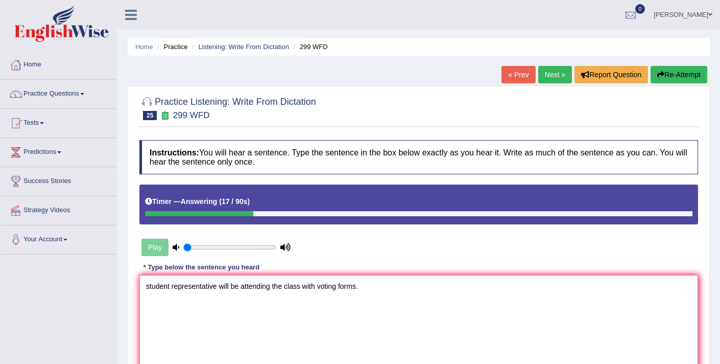
click at [149, 289] on textarea "student representative will be attending the class with voting forms." at bounding box center [418, 324] width 559 height 99
click at [171, 285] on textarea "Student representative will be attending the class with voting forms." at bounding box center [418, 324] width 559 height 99
click at [147, 287] on textarea "Students' Students representative will be attending the class with voting forms." at bounding box center [418, 324] width 559 height 99
click at [311, 288] on textarea "Students' Students representative will be attending the class with voting forms." at bounding box center [418, 324] width 559 height 99
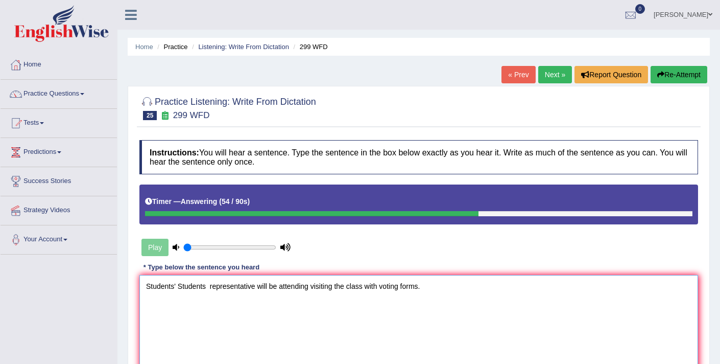
click at [366, 288] on textarea "Students' Students representative will be attending visiting the class with vot…" at bounding box center [418, 324] width 559 height 99
click at [406, 285] on textarea "Students' Students representative will be attending visiting the class classes …" at bounding box center [418, 324] width 559 height 99
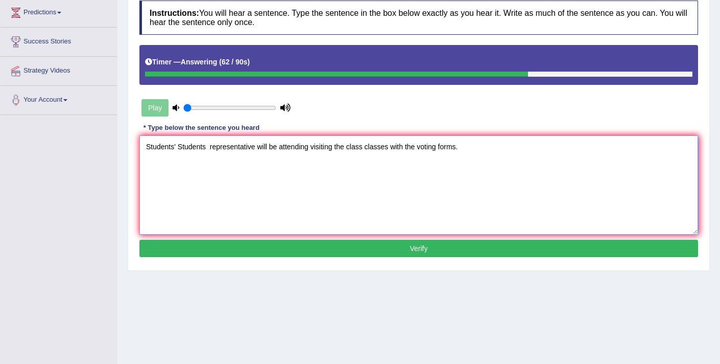
scroll to position [142, 0]
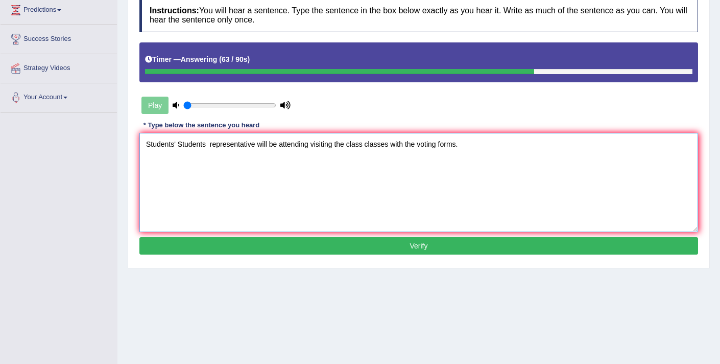
type textarea "Students' Students representative will be attending visiting the class classes …"
click at [441, 249] on button "Verify" at bounding box center [418, 245] width 559 height 17
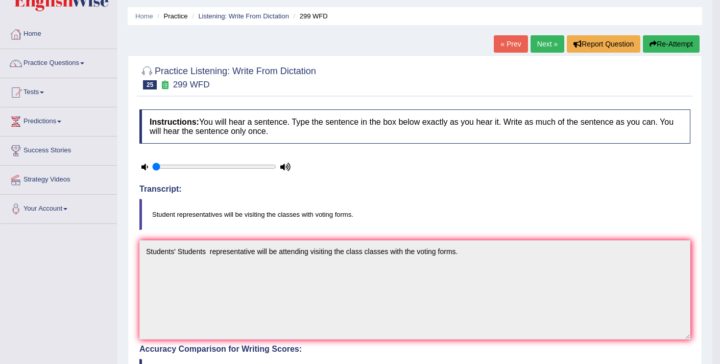
scroll to position [0, 0]
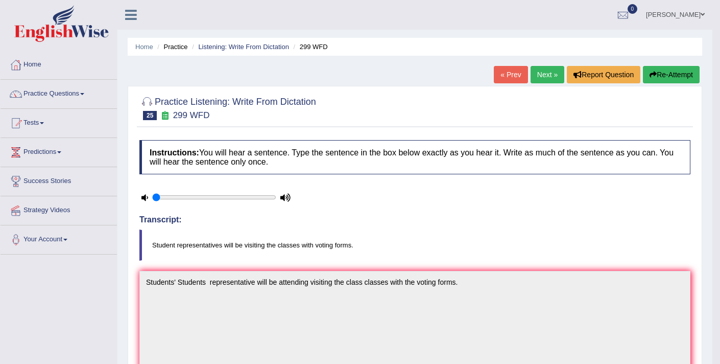
click at [545, 79] on link "Next »" at bounding box center [548, 74] width 34 height 17
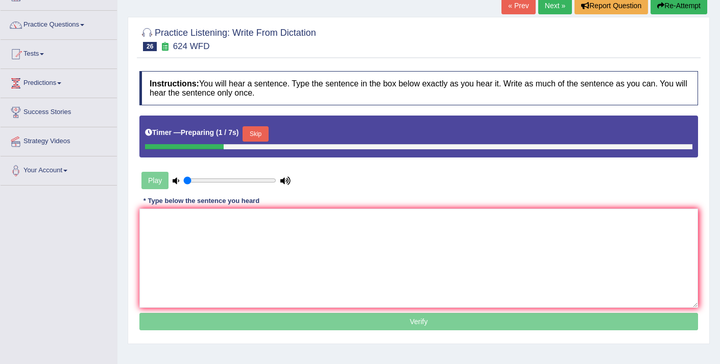
scroll to position [77, 0]
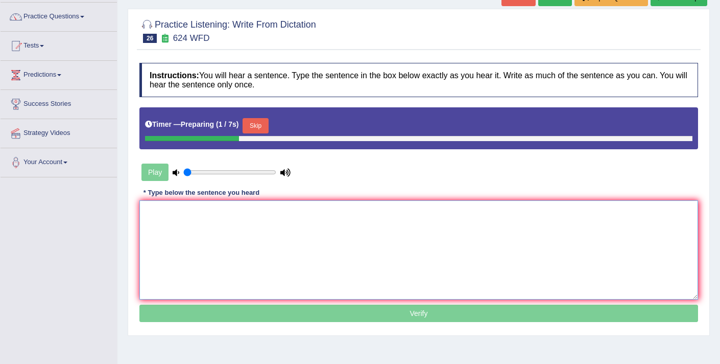
click at [379, 219] on textarea at bounding box center [418, 249] width 559 height 99
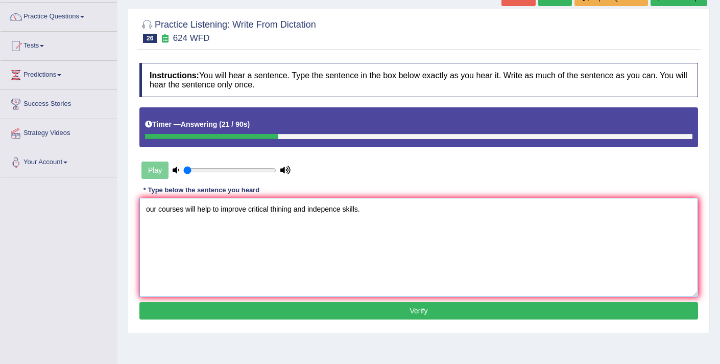
click at [150, 211] on textarea "our courses will help to improve critical thining and indepence skills." at bounding box center [418, 247] width 559 height 99
click at [159, 209] on textarea "Our courses will help to improve critical thining and indepence skills." at bounding box center [418, 247] width 559 height 99
click at [221, 210] on textarea "Our course courses will help to improve critical thining and indepence skills." at bounding box center [418, 247] width 559 height 99
click at [405, 211] on textarea "Our course courses will be helping help to improve critical thining and indepen…" at bounding box center [418, 247] width 559 height 99
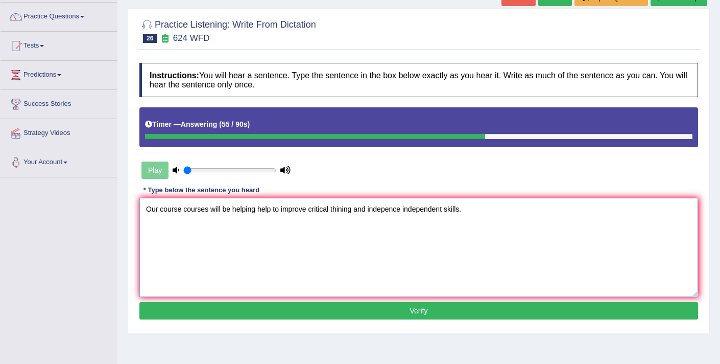
click at [344, 210] on textarea "Our course courses will be helping help to improve critical thining and indepen…" at bounding box center [418, 247] width 559 height 99
click at [443, 208] on textarea "Our course courses will be helping help to improve critical thinking and indepe…" at bounding box center [418, 247] width 559 height 99
click at [450, 207] on textarea "Our course courses will be helping help to improve critical thinking and indepe…" at bounding box center [418, 247] width 559 height 99
type textarea "Our course courses will be helping help to improve critical thinking and indepe…"
click at [424, 312] on button "Verify" at bounding box center [418, 310] width 559 height 17
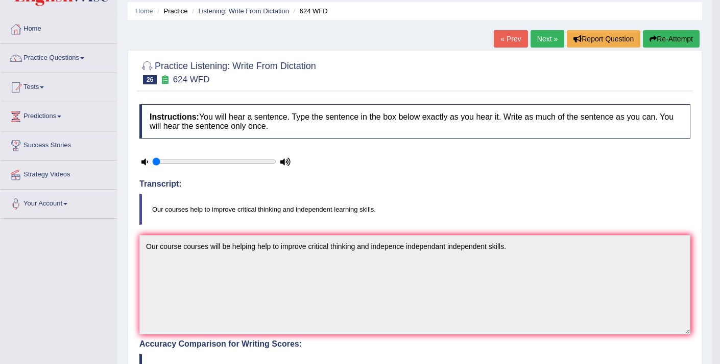
scroll to position [0, 0]
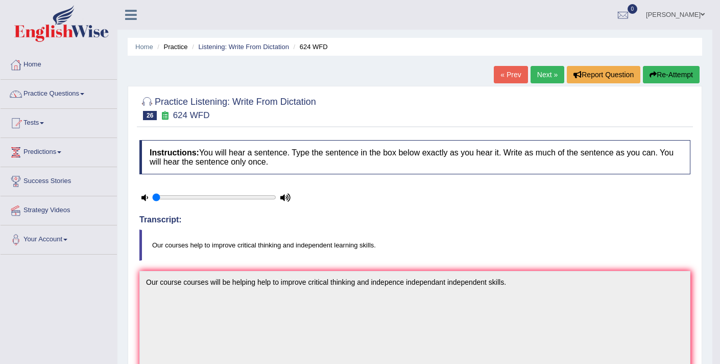
click at [539, 74] on link "Next »" at bounding box center [548, 74] width 34 height 17
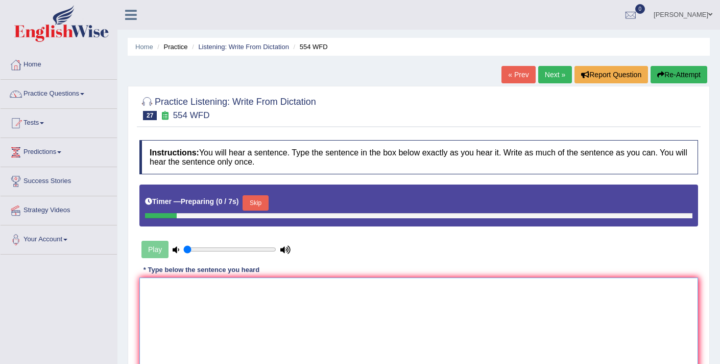
click at [351, 319] on textarea at bounding box center [418, 326] width 559 height 99
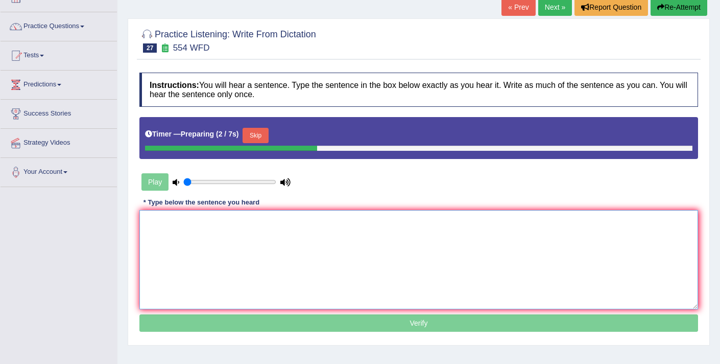
scroll to position [69, 0]
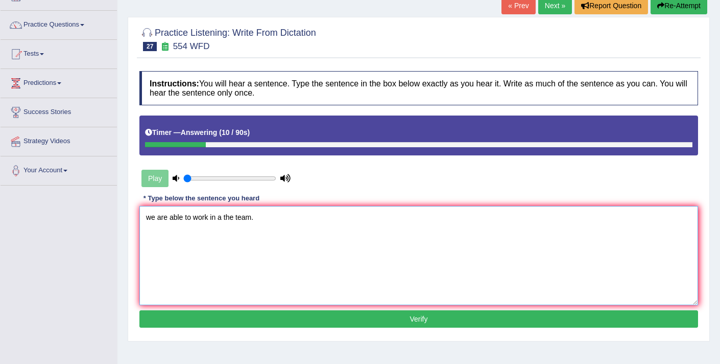
click at [151, 218] on textarea "we are able to work in a the team." at bounding box center [418, 255] width 559 height 99
type textarea "We are able to work in a the team."
click at [310, 317] on button "Verify" at bounding box center [418, 318] width 559 height 17
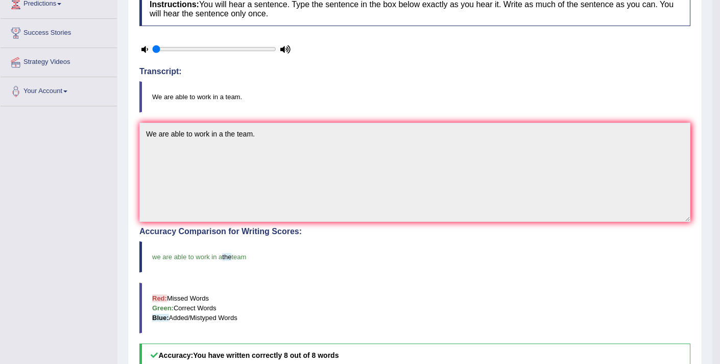
scroll to position [0, 0]
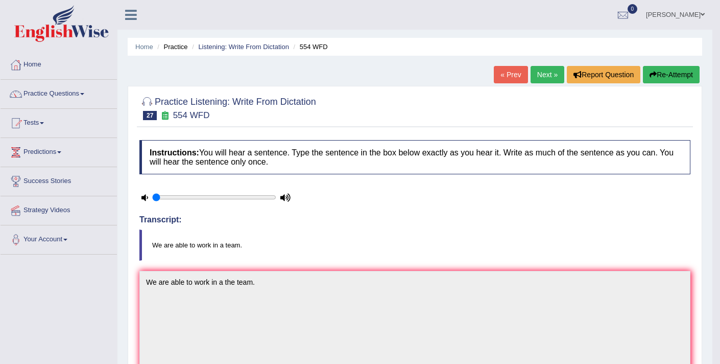
click at [542, 73] on link "Next »" at bounding box center [548, 74] width 34 height 17
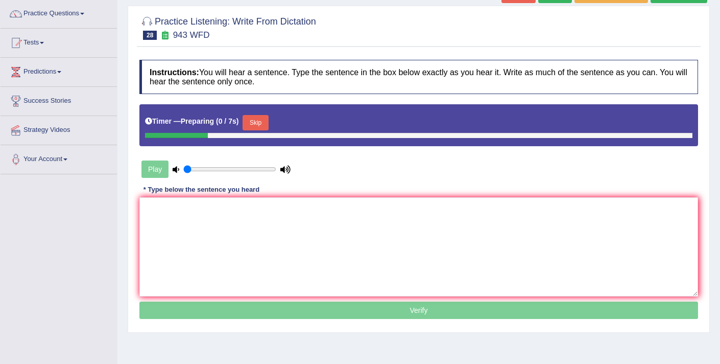
scroll to position [87, 0]
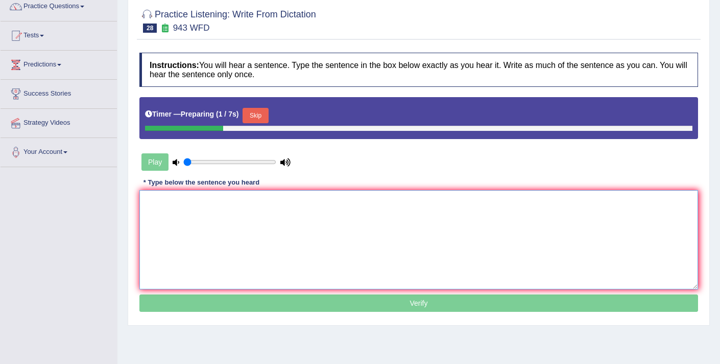
click at [355, 221] on textarea at bounding box center [418, 239] width 559 height 99
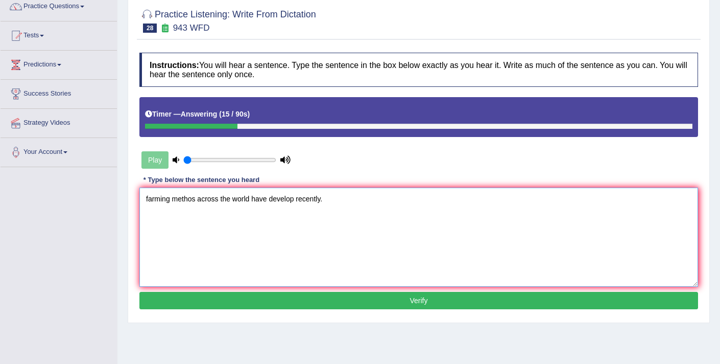
click at [148, 198] on textarea "farming methos across the world have develop recently." at bounding box center [418, 236] width 559 height 99
click at [195, 201] on textarea "Farming methos across the world have develop recently." at bounding box center [418, 236] width 559 height 99
click at [203, 199] on textarea "Farming methods across the world have develop recently." at bounding box center [418, 236] width 559 height 99
click at [334, 199] on textarea "Farming methods methods across the world have develop recently." at bounding box center [418, 236] width 559 height 99
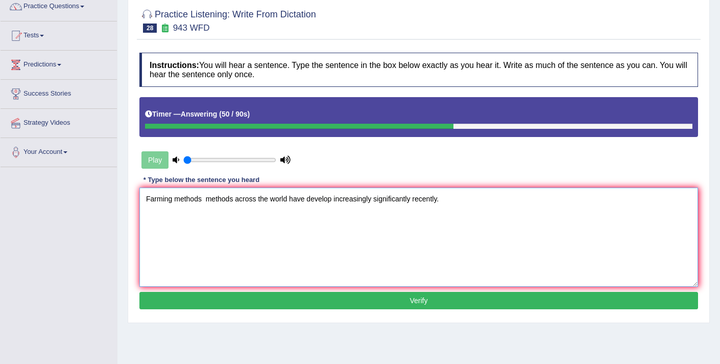
click at [334, 198] on textarea "Farming methods methods across the world have develop increasingly significantl…" at bounding box center [418, 236] width 559 height 99
type textarea "Farming methods methods across the world have developed develop develops increa…"
click at [395, 299] on button "Verify" at bounding box center [418, 300] width 559 height 17
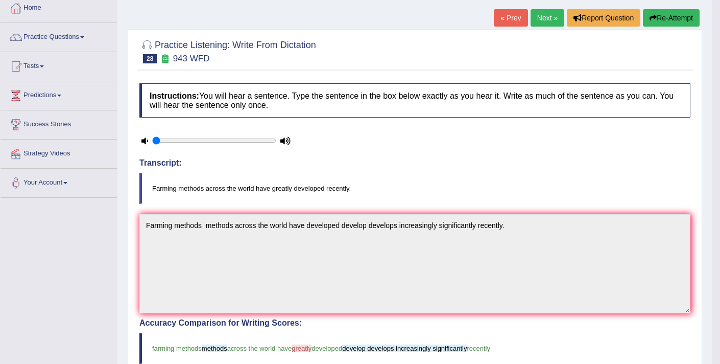
scroll to position [53, 0]
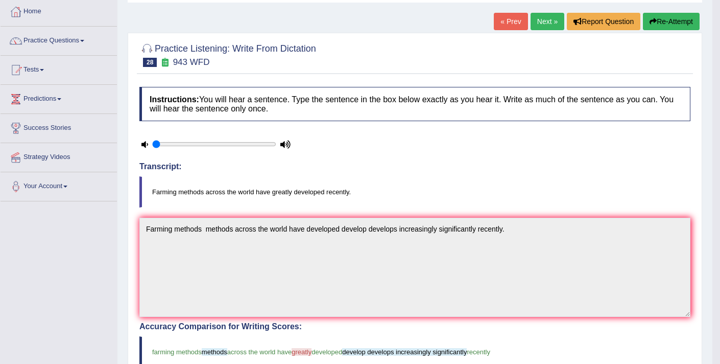
click at [536, 25] on link "Next »" at bounding box center [548, 21] width 34 height 17
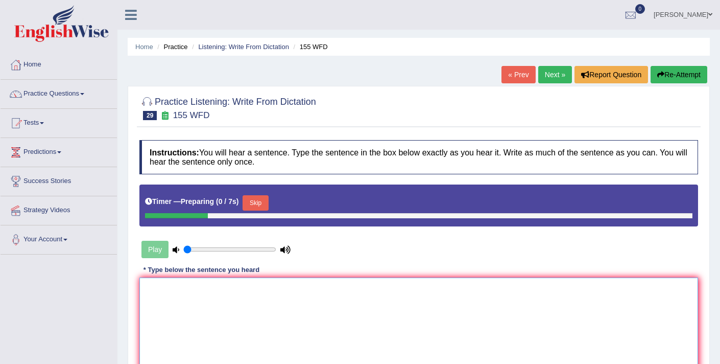
click at [314, 292] on textarea at bounding box center [418, 326] width 559 height 99
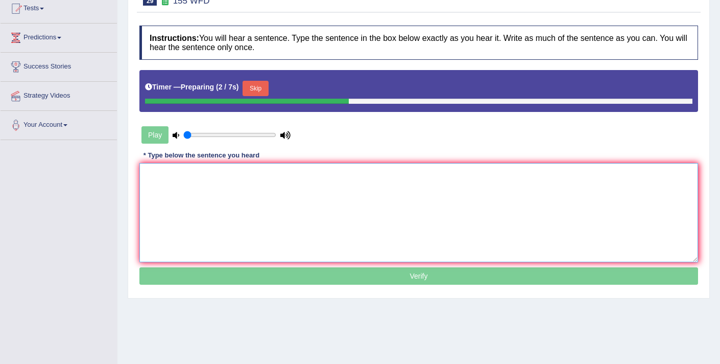
scroll to position [117, 0]
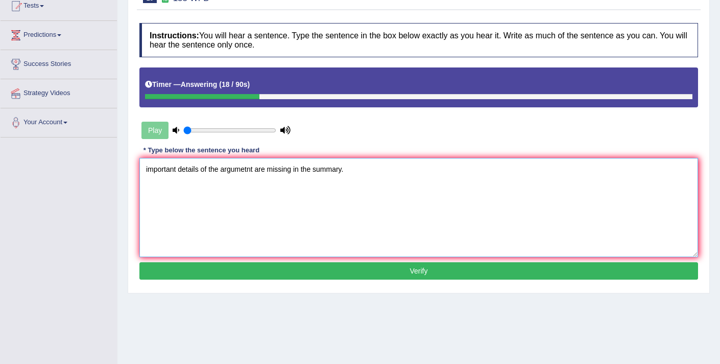
click at [148, 169] on textarea "important details of the argumetnt are missing in the summary." at bounding box center [418, 207] width 559 height 99
click at [200, 171] on textarea "Important details of the argumetnt are missing in the summary." at bounding box center [418, 207] width 559 height 99
click at [267, 171] on textarea "Important details detail of the argumetnt are missing in the summary." at bounding box center [418, 207] width 559 height 99
type textarea "Important details detail of the argument are missing in the summary."
click at [356, 269] on button "Verify" at bounding box center [418, 270] width 559 height 17
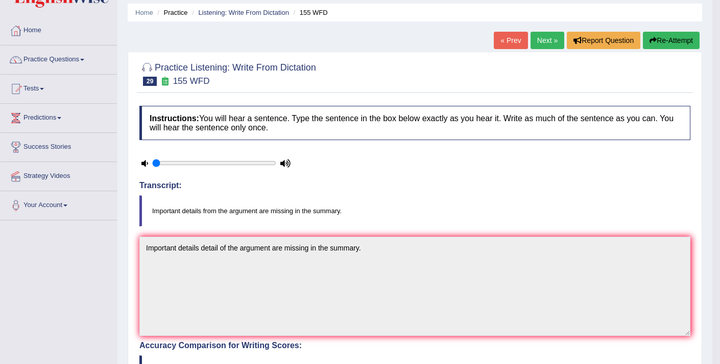
scroll to position [0, 0]
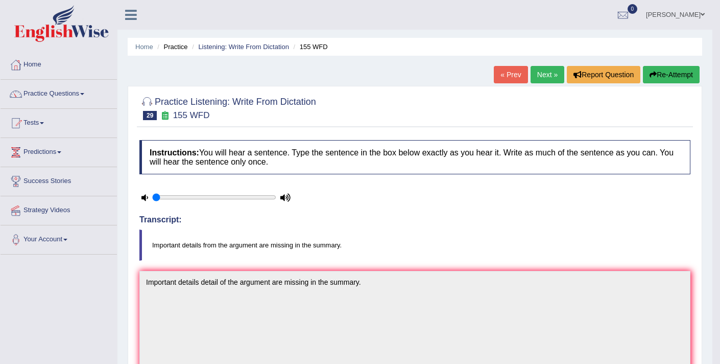
click at [536, 74] on link "Next »" at bounding box center [548, 74] width 34 height 17
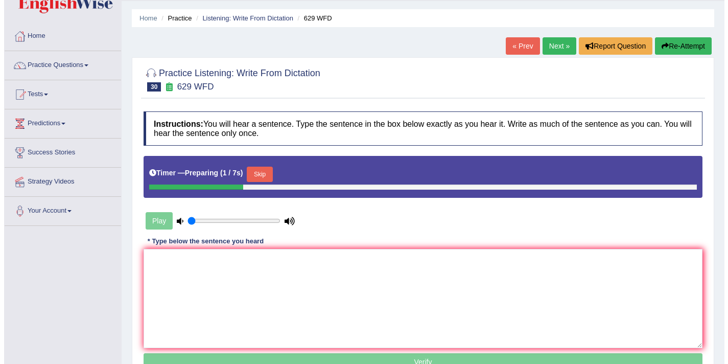
scroll to position [30, 0]
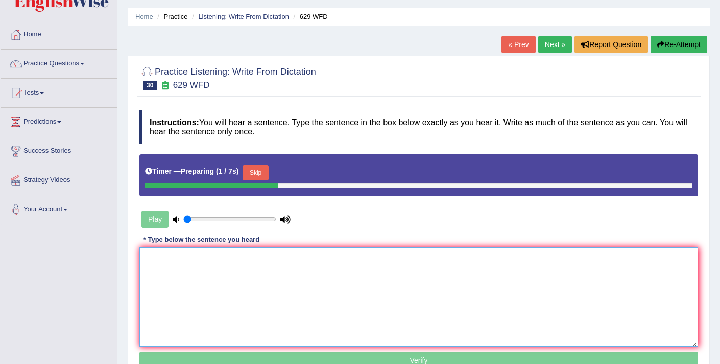
click at [245, 256] on textarea at bounding box center [418, 296] width 559 height 99
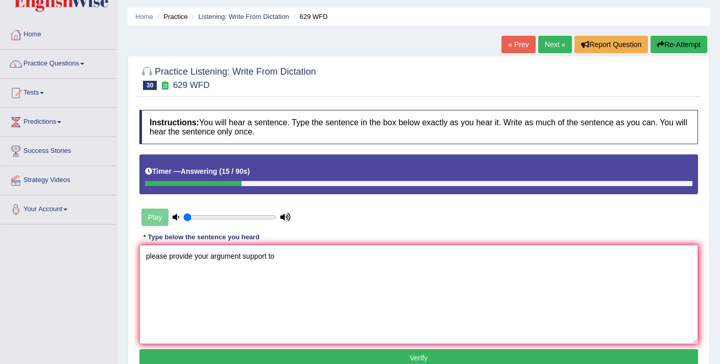
drag, startPoint x: 267, startPoint y: 256, endPoint x: 244, endPoint y: 255, distance: 23.5
click at [244, 255] on textarea "please provide your argument support to" at bounding box center [418, 294] width 559 height 99
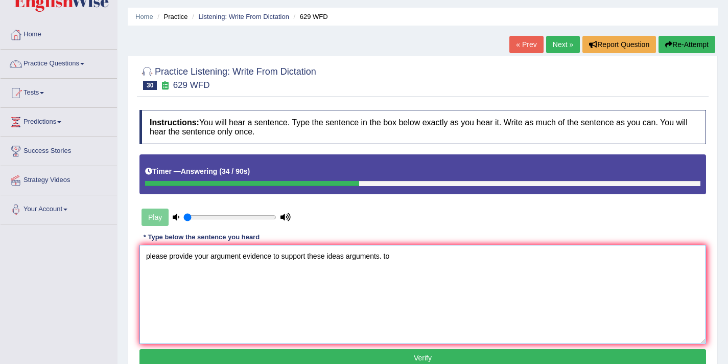
click at [399, 259] on textarea "please provide your argument evidence to support these ideas arguments. to" at bounding box center [422, 294] width 566 height 99
click at [149, 257] on textarea "please provide your argument evidence to support these ideas arguments." at bounding box center [422, 294] width 566 height 99
click at [243, 258] on textarea "Please provide your argument evidence to support these ideas arguments." at bounding box center [422, 294] width 566 height 99
click at [364, 256] on textarea "Please provide your argument arguments evidence to support these ideas argument…" at bounding box center [422, 294] width 566 height 99
click at [394, 256] on textarea "Please provide your argument arguments evidence to support these the ideas argu…" at bounding box center [422, 294] width 566 height 99
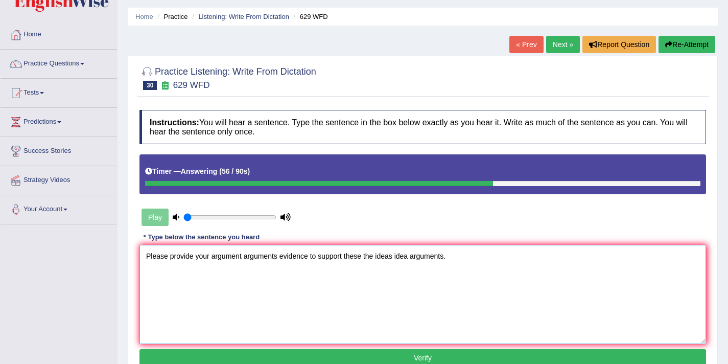
click at [444, 258] on textarea "Please provide your argument arguments evidence to support these the ideas idea…" at bounding box center [422, 294] width 566 height 99
type textarea "Please provide your argument arguments evidence to support these the ideas idea…"
click at [486, 355] on button "Verify" at bounding box center [422, 357] width 566 height 17
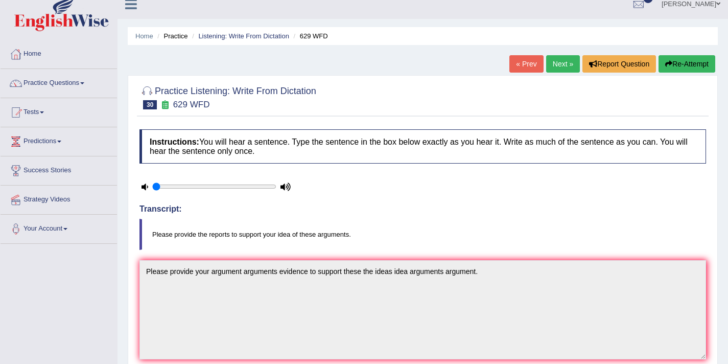
scroll to position [0, 0]
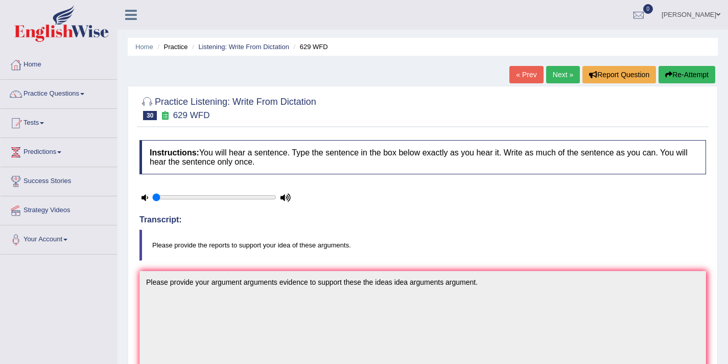
click at [556, 77] on link "Next »" at bounding box center [563, 74] width 34 height 17
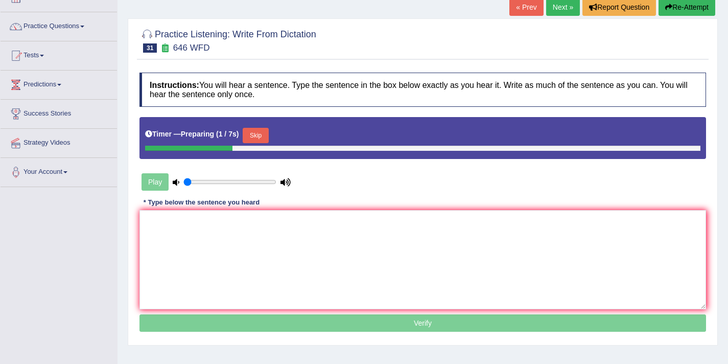
scroll to position [94, 0]
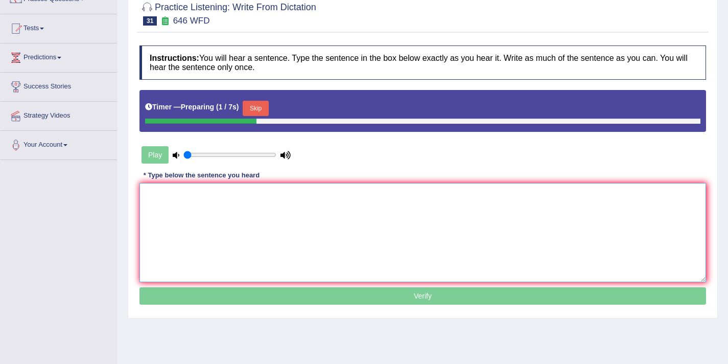
click at [334, 224] on textarea at bounding box center [422, 232] width 566 height 99
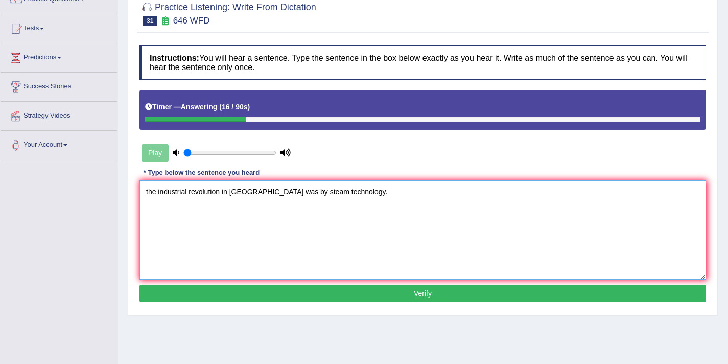
click at [149, 194] on textarea "the industrial revolution in [GEOGRAPHIC_DATA] was by steam technology." at bounding box center [422, 229] width 566 height 99
click at [179, 194] on textarea "The industrial revolution in [GEOGRAPHIC_DATA] was by steam technology." at bounding box center [422, 229] width 566 height 99
click at [192, 192] on textarea "The industerial revolution in Europe was by steam technology." at bounding box center [422, 229] width 566 height 99
click at [257, 193] on textarea "The industerial industrial revolution in Europe was by steam technology." at bounding box center [422, 229] width 566 height 99
click at [351, 196] on textarea "The industerial industrial revolution revolutions in Europe was by steam techno…" at bounding box center [422, 229] width 566 height 99
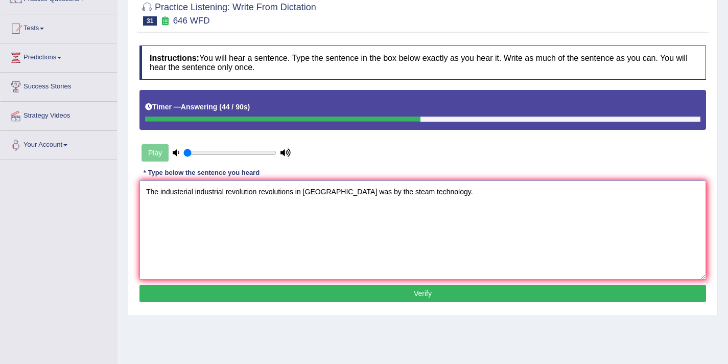
click at [342, 192] on textarea "The industerial industrial revolution revolutions in Europe was by the steam te…" at bounding box center [422, 229] width 566 height 99
type textarea "The industerial industrial revolution revolutions in Europe was prompted introd…"
click at [365, 292] on button "Verify" at bounding box center [422, 292] width 566 height 17
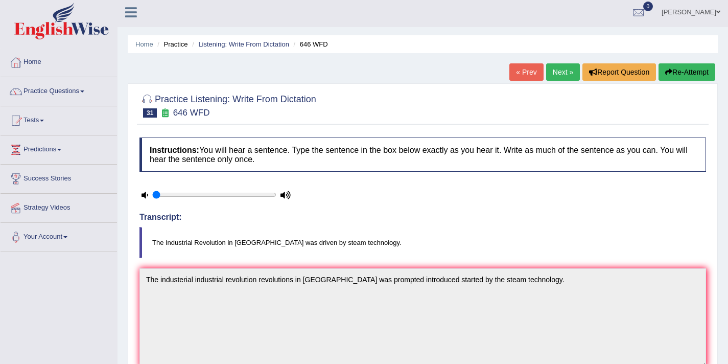
scroll to position [0, 0]
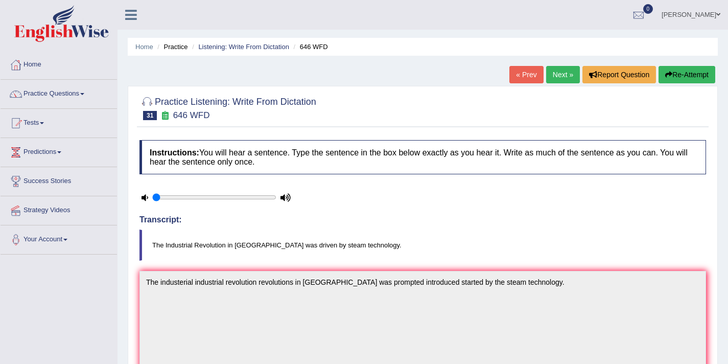
click at [564, 74] on link "Next »" at bounding box center [563, 74] width 34 height 17
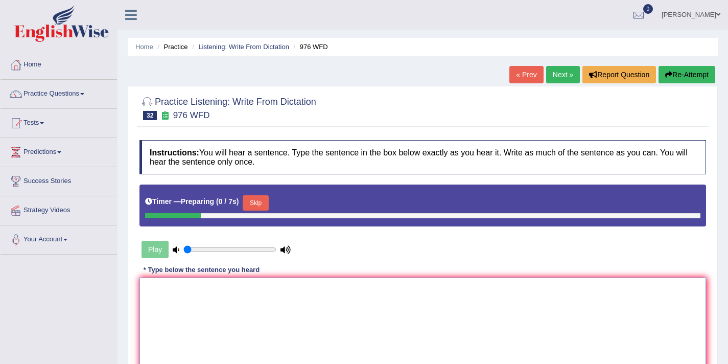
click at [299, 306] on textarea at bounding box center [422, 326] width 566 height 99
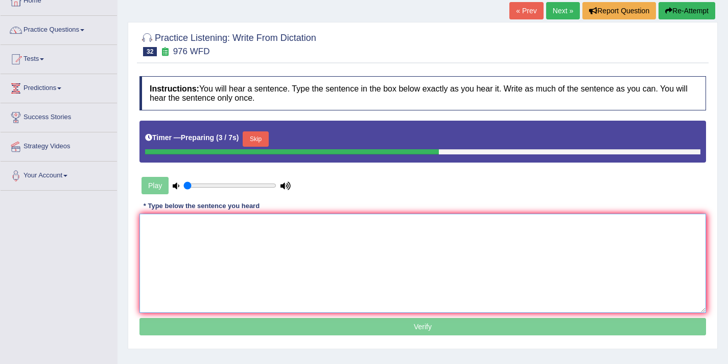
scroll to position [64, 0]
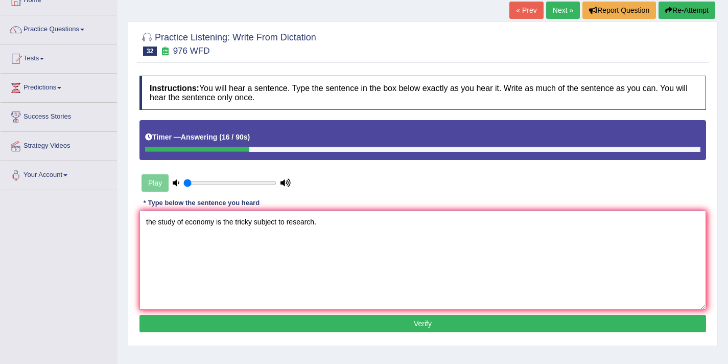
click at [149, 222] on textarea "the study of economy is the tricky subject to research." at bounding box center [422, 259] width 566 height 99
click at [187, 221] on textarea "The study of economy is the tricky subject to research." at bounding box center [422, 259] width 566 height 99
click at [239, 222] on textarea "The study of the economy is the tricky subject to research." at bounding box center [422, 259] width 566 height 99
click at [299, 224] on textarea "The study of the economy is a the tricky subject to research." at bounding box center [422, 259] width 566 height 99
type textarea "The study of the economy is a the tricky subject subjects to research."
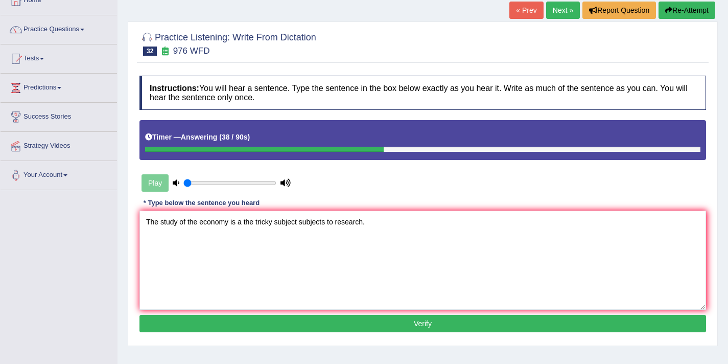
click at [371, 323] on button "Verify" at bounding box center [422, 323] width 566 height 17
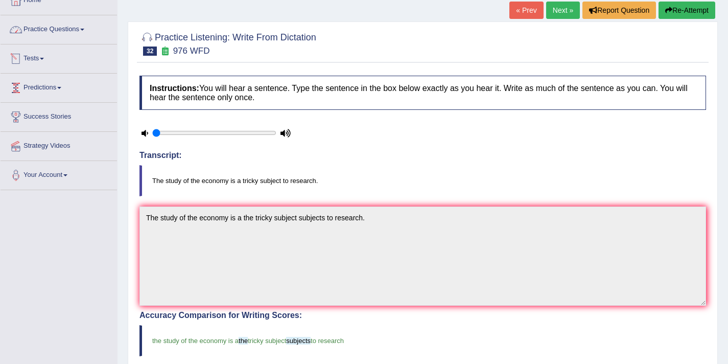
click at [53, 37] on link "Practice Questions" at bounding box center [59, 28] width 116 height 26
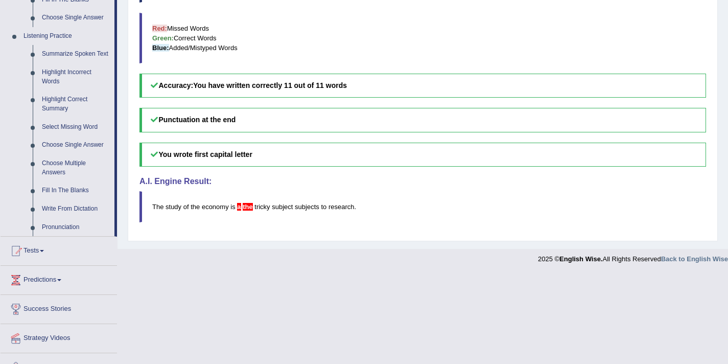
scroll to position [446, 0]
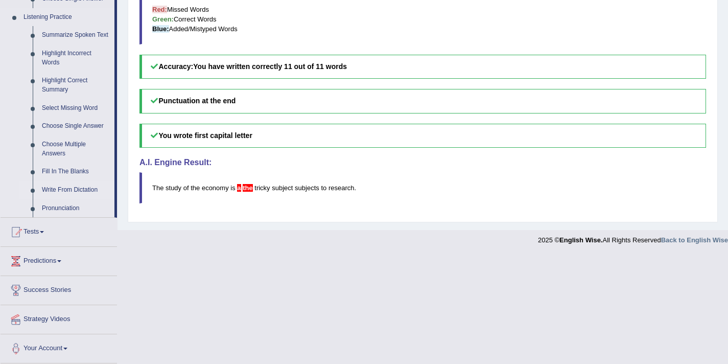
click at [58, 192] on link "Write From Dictation" at bounding box center [75, 190] width 77 height 18
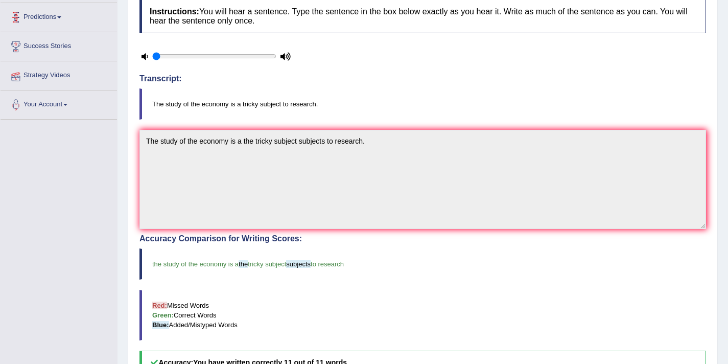
scroll to position [136, 0]
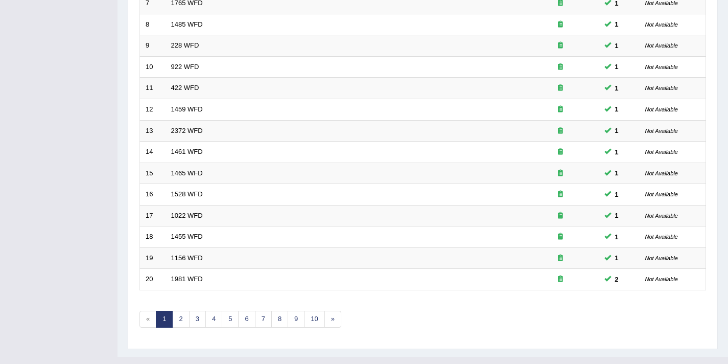
scroll to position [313, 0]
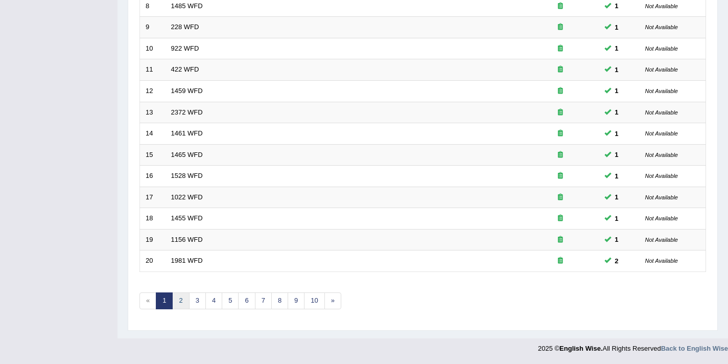
click at [180, 302] on link "2" at bounding box center [180, 300] width 17 height 17
